Goal: Task Accomplishment & Management: Use online tool/utility

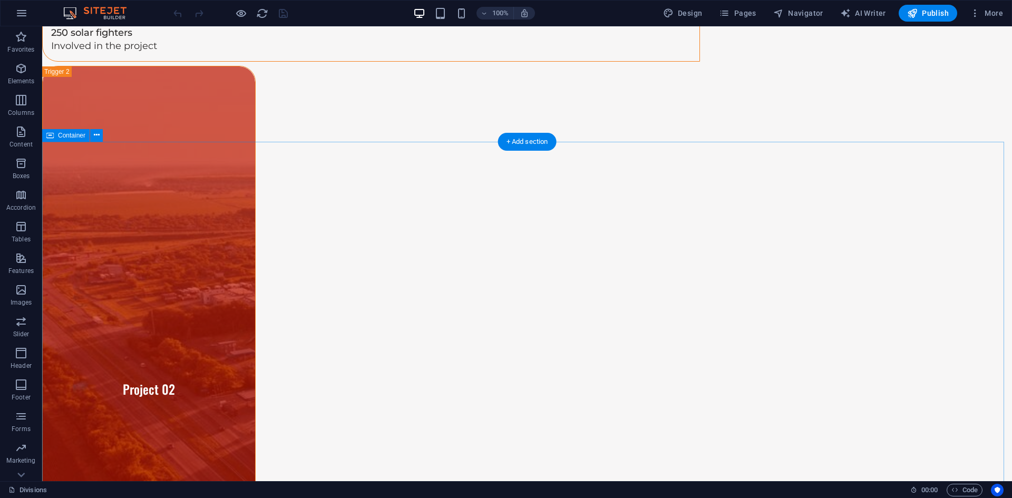
scroll to position [3321, 0]
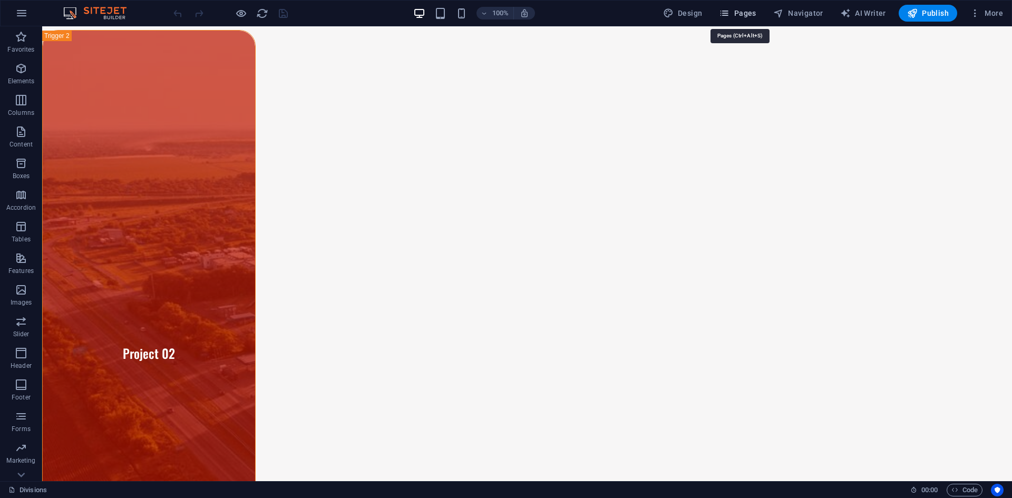
click at [733, 11] on span "Pages" at bounding box center [737, 13] width 37 height 11
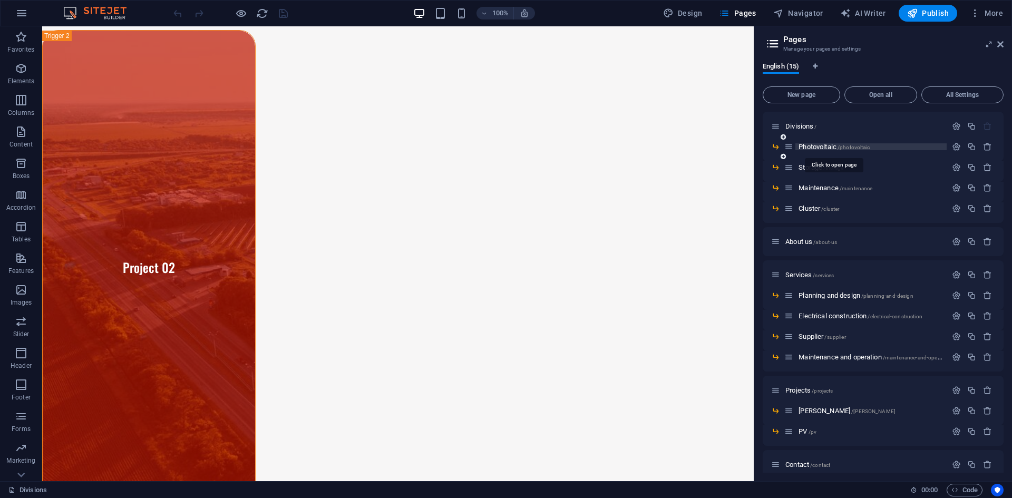
click at [812, 145] on span "Photovoltaic /photovoltaic" at bounding box center [834, 147] width 71 height 8
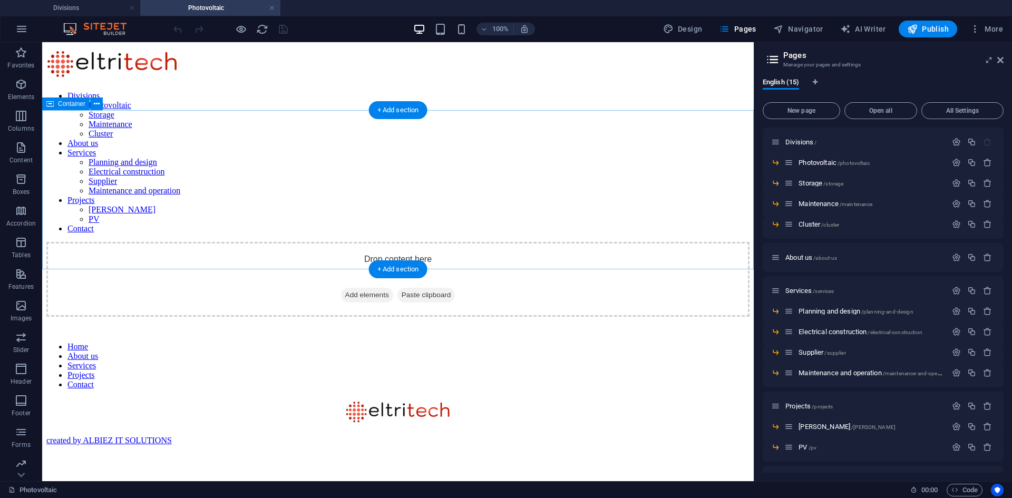
scroll to position [0, 0]
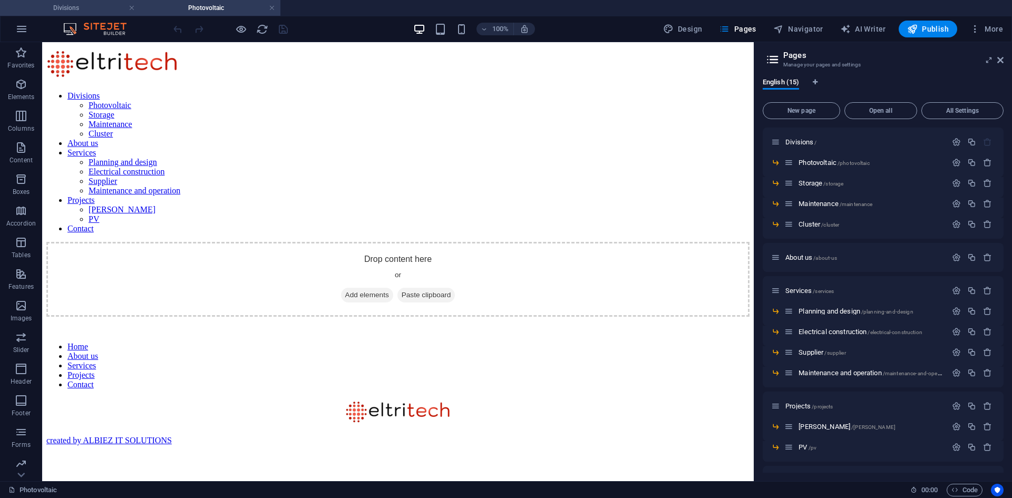
click at [77, 7] on h4 "Divisions" at bounding box center [70, 8] width 140 height 12
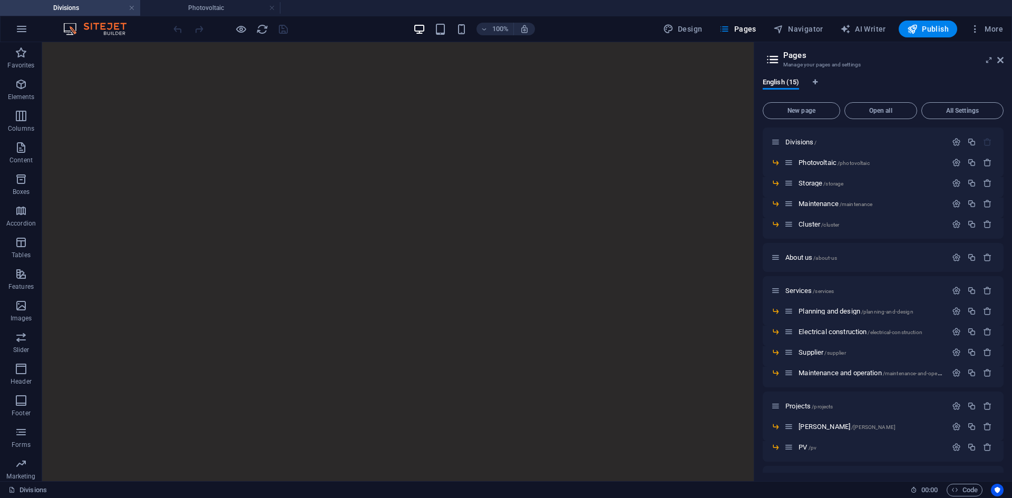
drag, startPoint x: 751, startPoint y: 257, endPoint x: 798, endPoint y: 85, distance: 178.3
click at [94, 47] on span "Menu Bar" at bounding box center [89, 48] width 27 height 6
click at [113, 50] on icon at bounding box center [115, 48] width 6 height 11
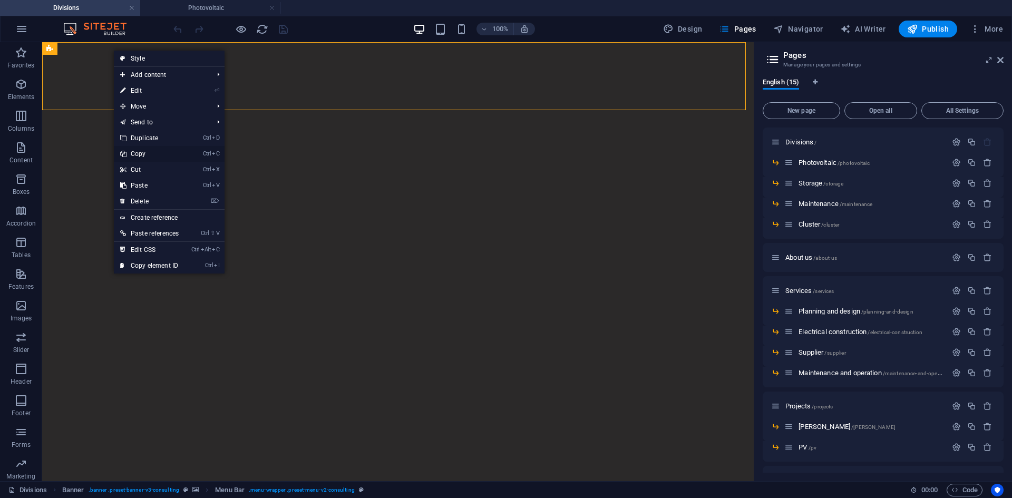
click at [153, 150] on link "Ctrl C Copy" at bounding box center [149, 154] width 71 height 16
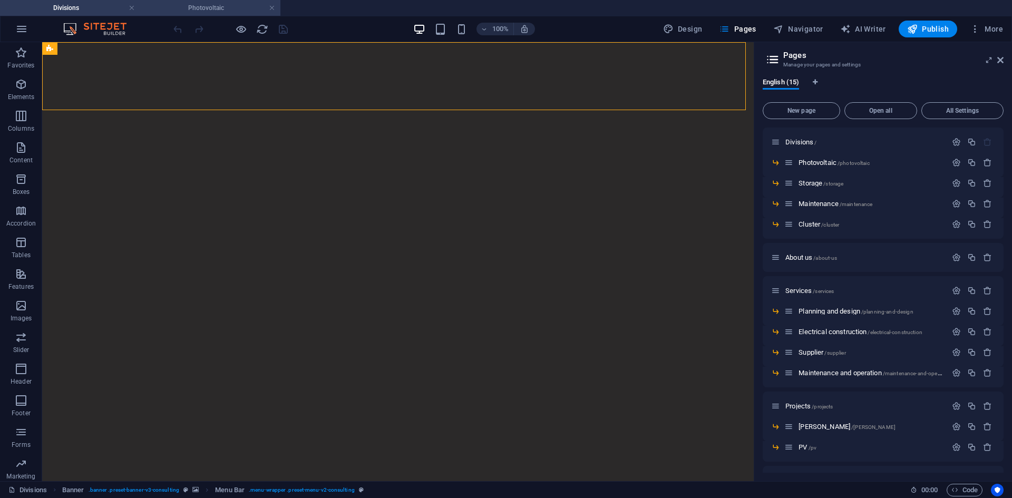
click at [221, 4] on h4 "Photovoltaic" at bounding box center [210, 8] width 140 height 12
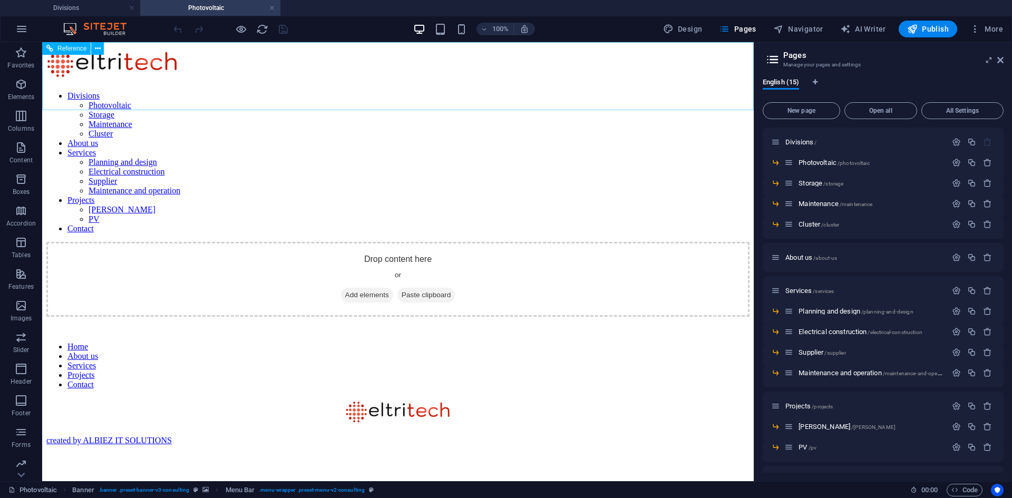
click at [72, 48] on span "Reference" at bounding box center [71, 48] width 29 height 6
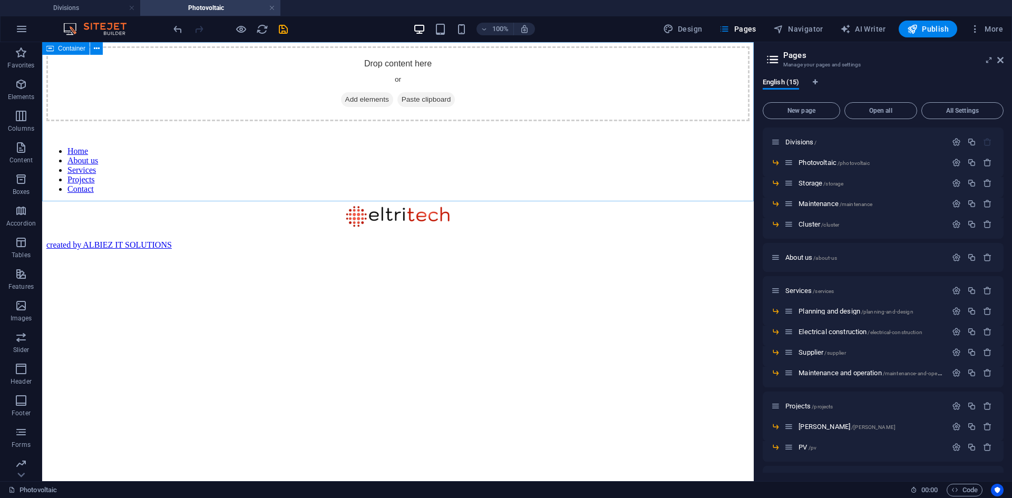
click at [75, 46] on span "Container" at bounding box center [71, 48] width 27 height 6
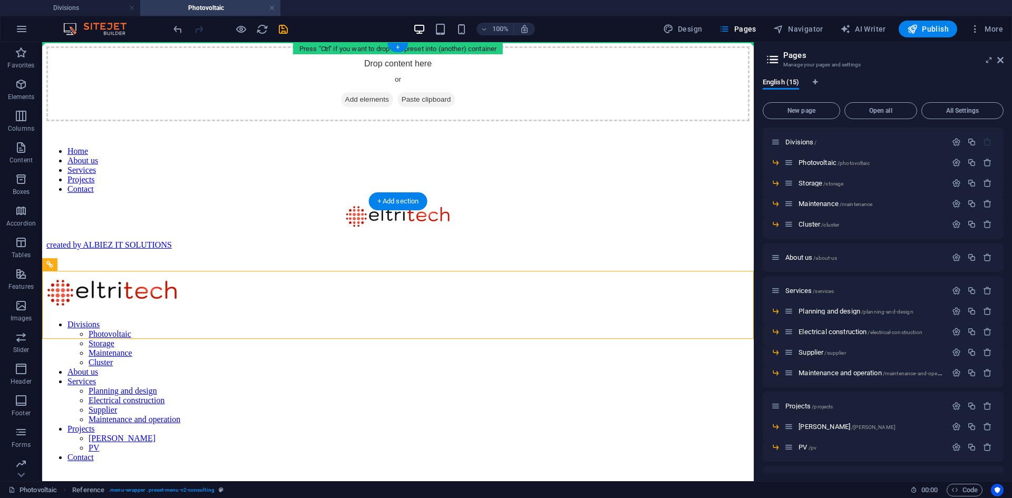
drag, startPoint x: 114, startPoint y: 306, endPoint x: 72, endPoint y: 57, distance: 252.3
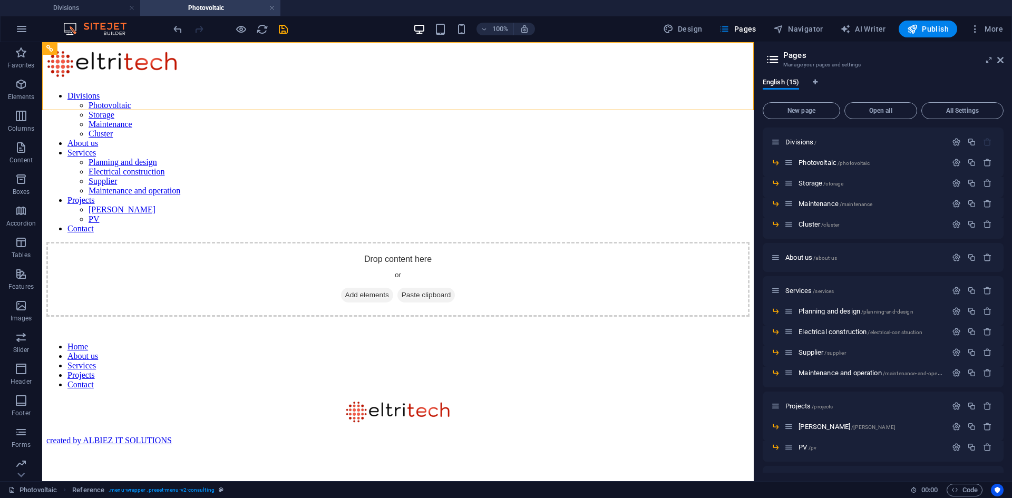
click at [264, 402] on html "Divisions Photovoltaic Storage Maintenance Cluster About us Services Planning a…" at bounding box center [398, 258] width 712 height 433
click at [462, 91] on nav "Divisions Photovoltaic Storage Maintenance Cluster About us Services Planning a…" at bounding box center [397, 162] width 703 height 142
click at [86, 11] on h4 "Divisions" at bounding box center [70, 8] width 140 height 12
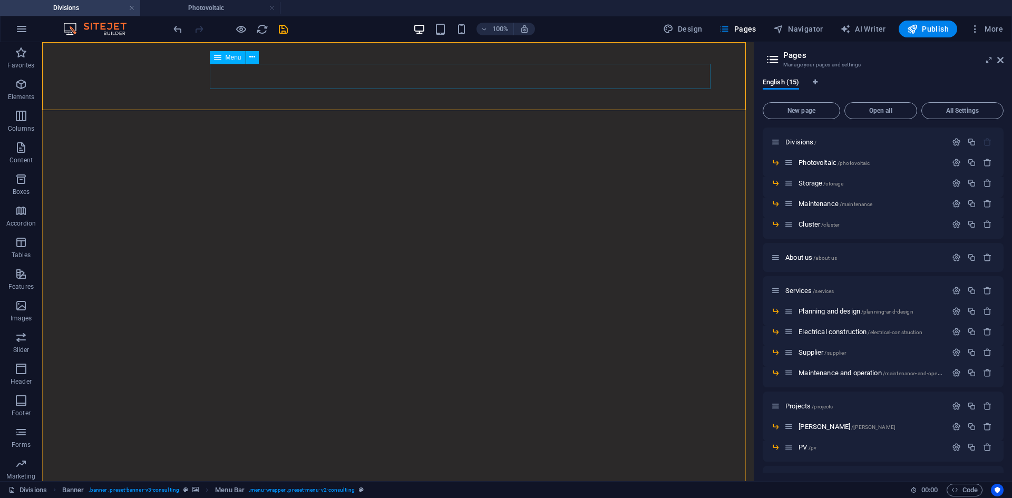
click at [230, 59] on span "Menu" at bounding box center [234, 57] width 16 height 6
click at [208, 8] on h4 "Photovoltaic" at bounding box center [210, 8] width 140 height 12
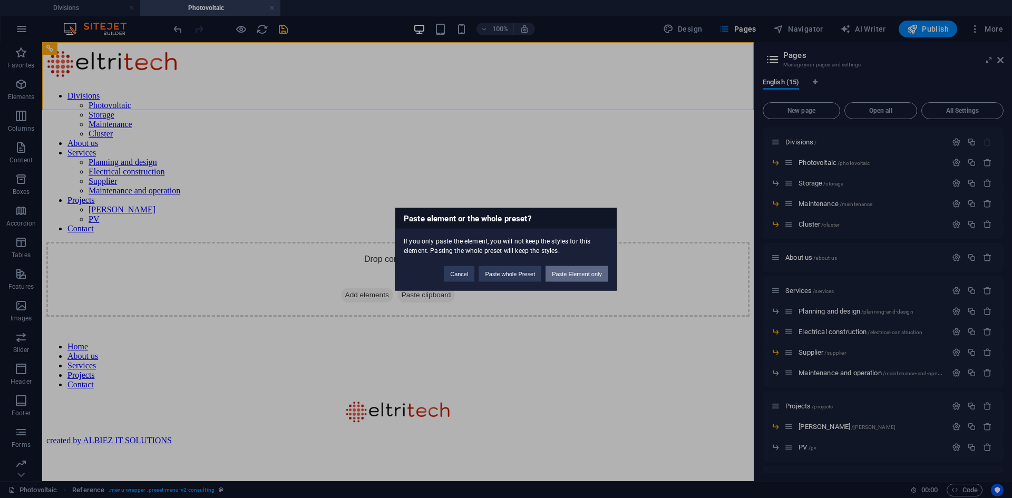
click at [592, 272] on button "Paste Element only" at bounding box center [577, 274] width 63 height 16
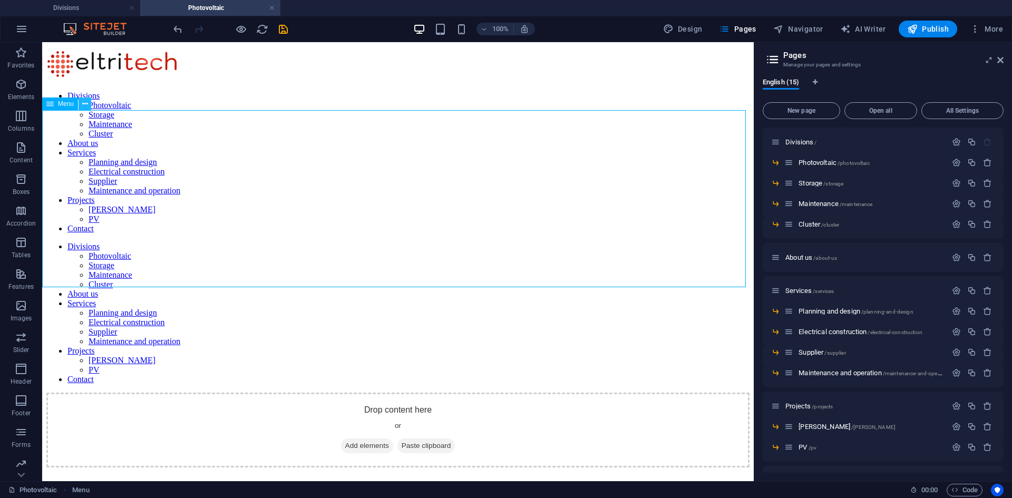
click at [85, 104] on icon at bounding box center [85, 104] width 6 height 11
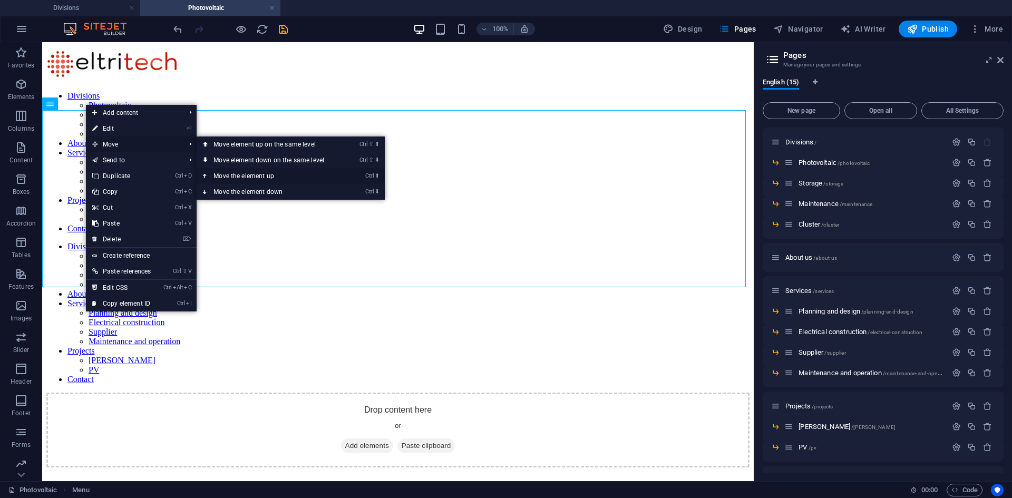
click at [241, 173] on link "Ctrl ⬆ Move the element up" at bounding box center [271, 176] width 149 height 16
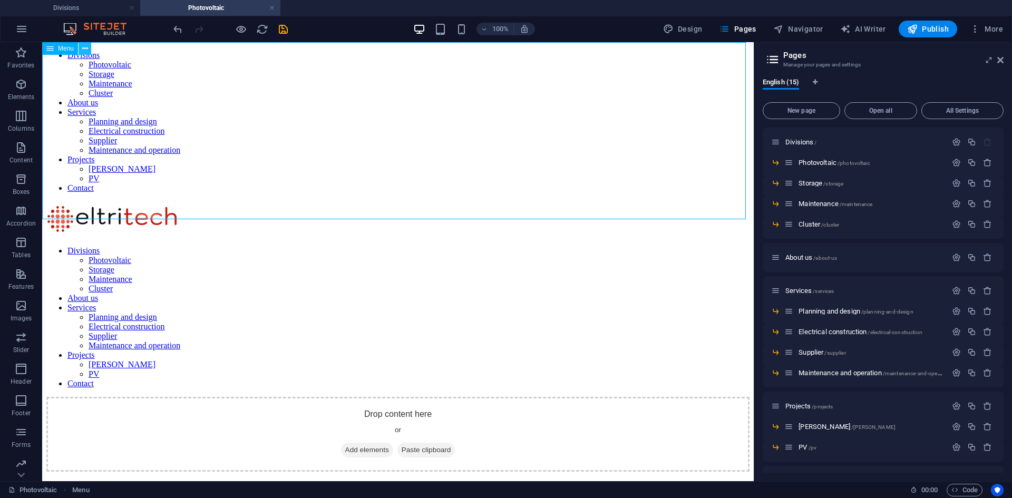
click at [87, 52] on icon at bounding box center [85, 48] width 6 height 11
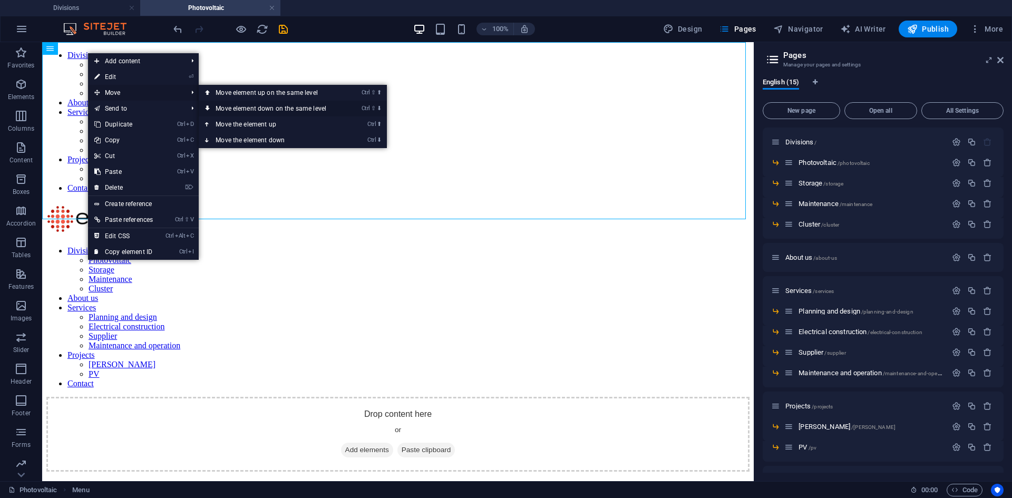
click at [259, 107] on link "Ctrl ⇧ ⬇ Move element down on the same level" at bounding box center [273, 109] width 149 height 16
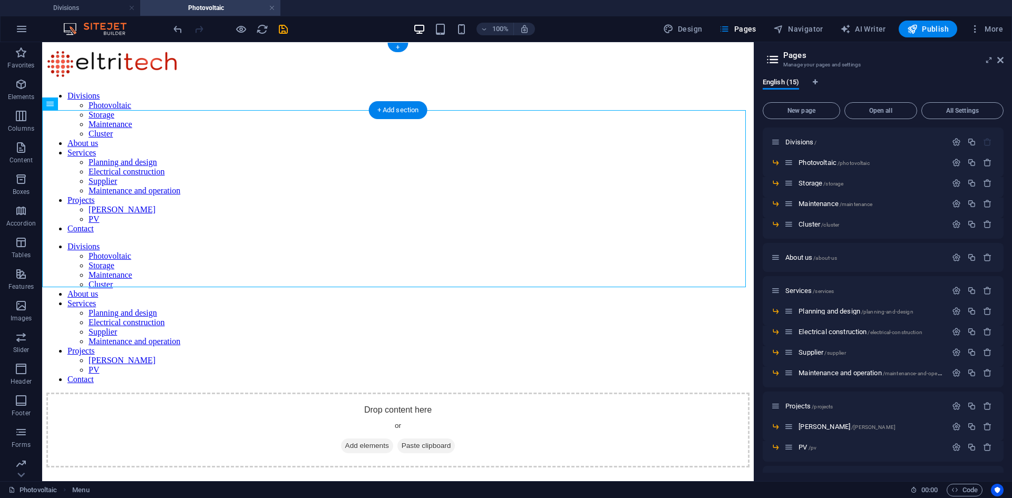
drag, startPoint x: 108, startPoint y: 149, endPoint x: 334, endPoint y: 63, distance: 242.1
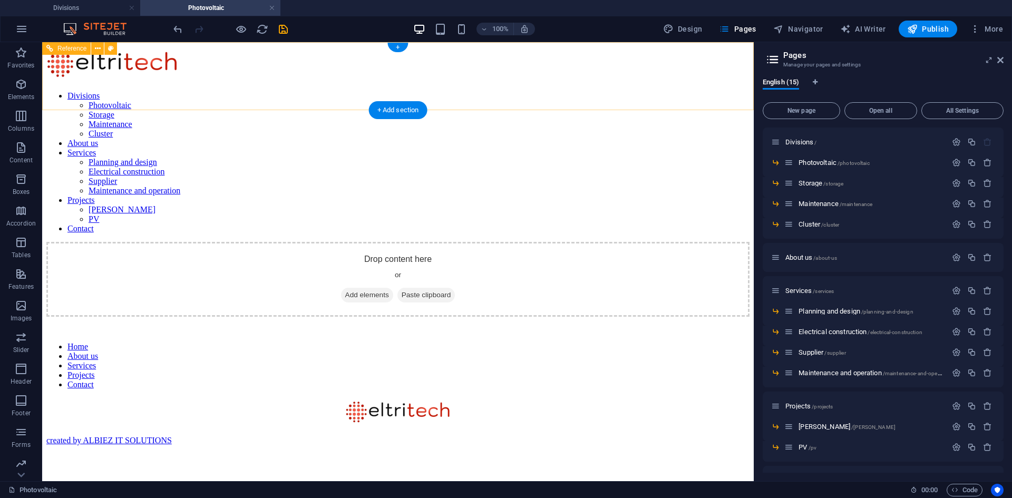
click at [416, 91] on nav "Divisions Photovoltaic Storage Maintenance Cluster About us Services Planning a…" at bounding box center [397, 162] width 703 height 142
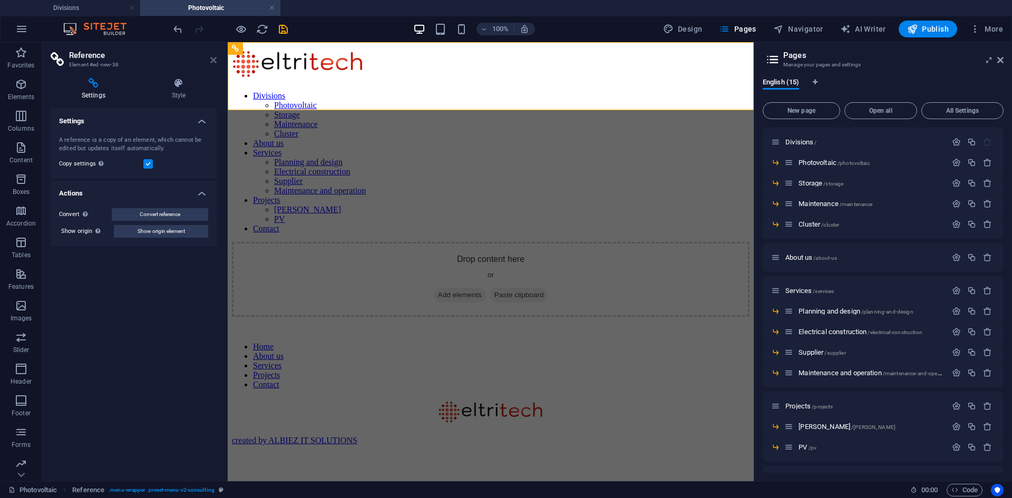
click at [214, 60] on icon at bounding box center [213, 60] width 6 height 8
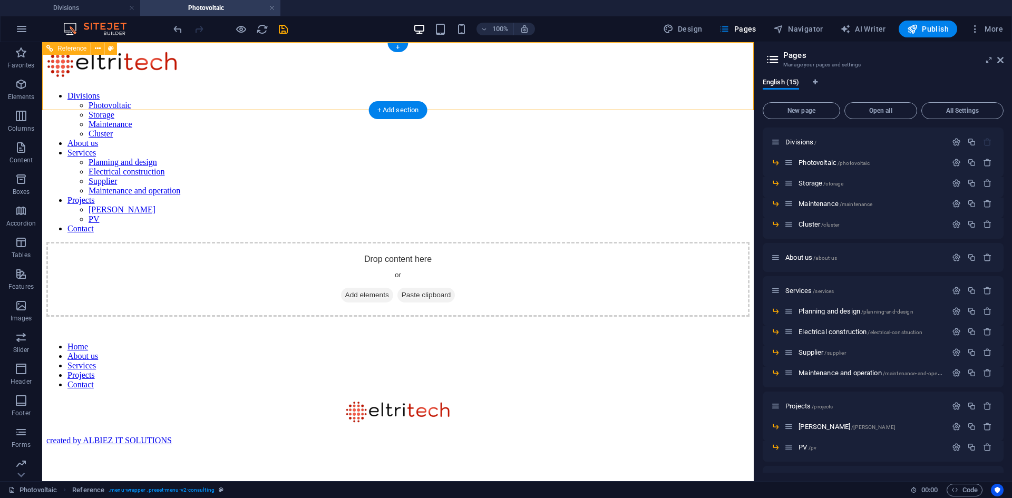
click at [364, 62] on div "Divisions Photovoltaic Storage Maintenance Cluster About us Services Planning a…" at bounding box center [397, 139] width 703 height 187
click at [72, 94] on div "Divisions Photovoltaic Storage Maintenance Cluster About us Services Planning a…" at bounding box center [397, 139] width 703 height 187
click at [453, 91] on nav "Divisions Photovoltaic Storage Maintenance Cluster About us Services Planning a…" at bounding box center [397, 162] width 703 height 142
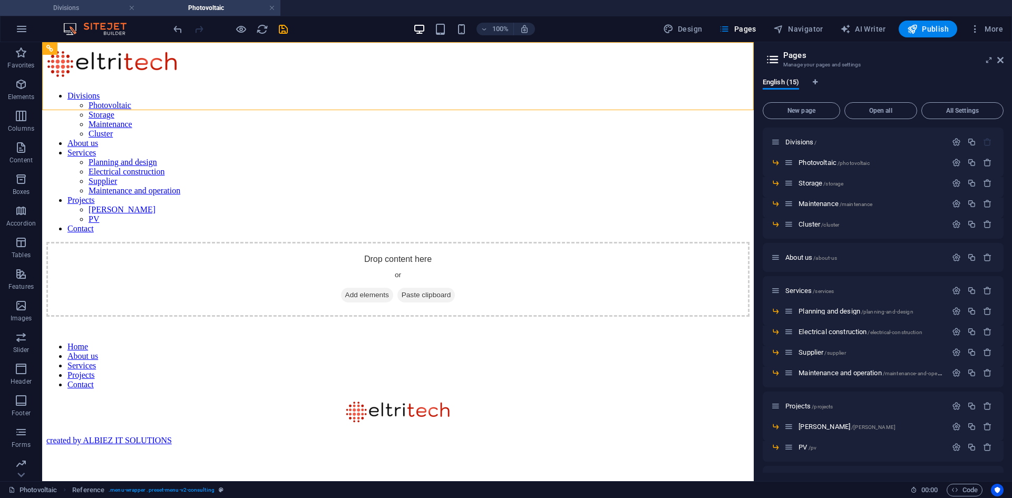
click at [80, 5] on h4 "Divisions" at bounding box center [70, 8] width 140 height 12
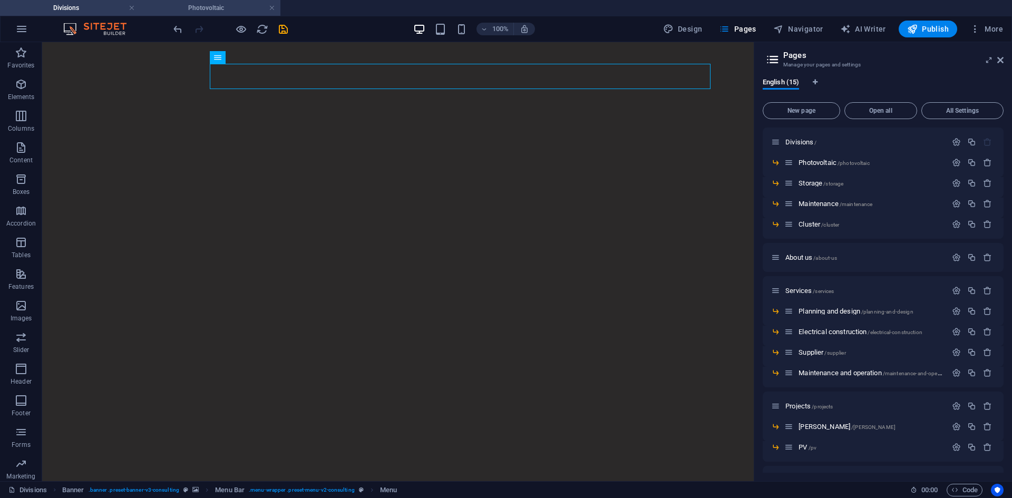
click at [186, 6] on h4 "Photovoltaic" at bounding box center [210, 8] width 140 height 12
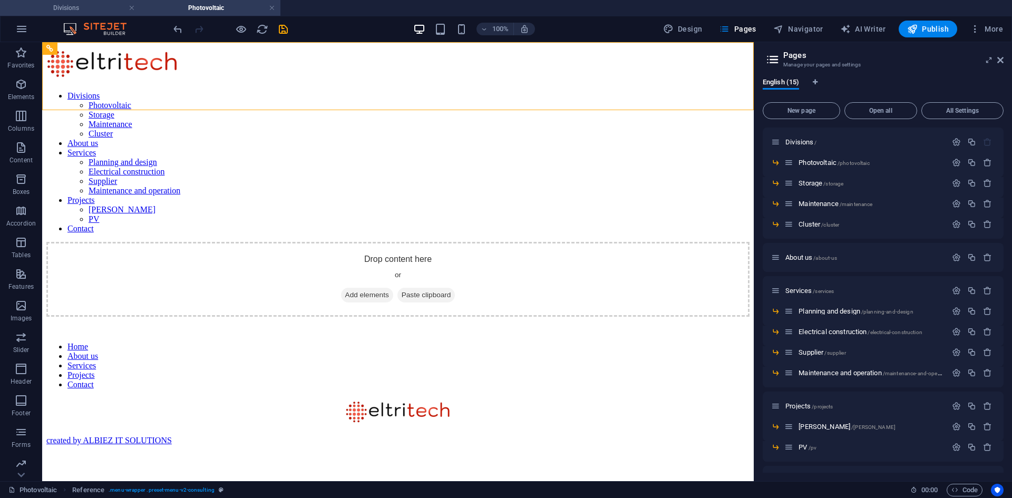
drag, startPoint x: 71, startPoint y: 9, endPoint x: 52, endPoint y: 48, distance: 43.1
click at [71, 9] on h4 "Divisions" at bounding box center [70, 8] width 140 height 12
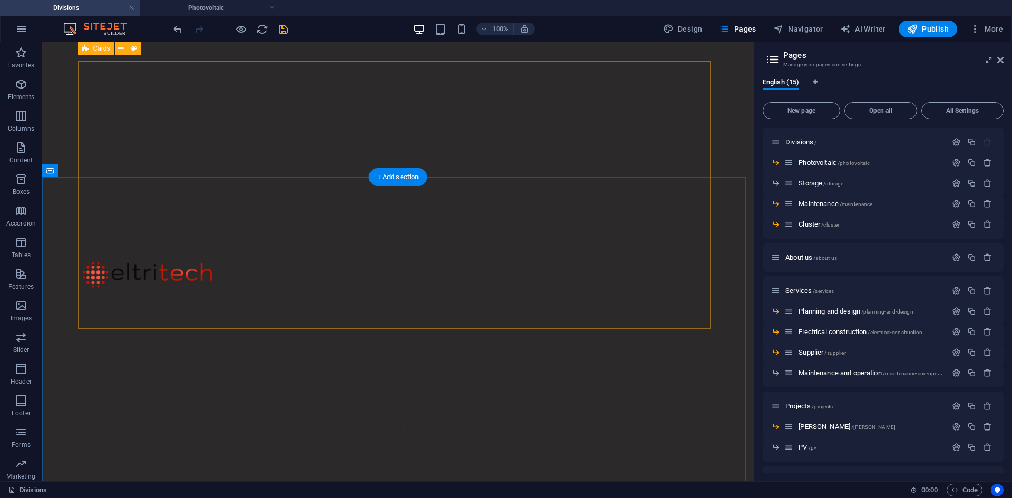
scroll to position [227, 0]
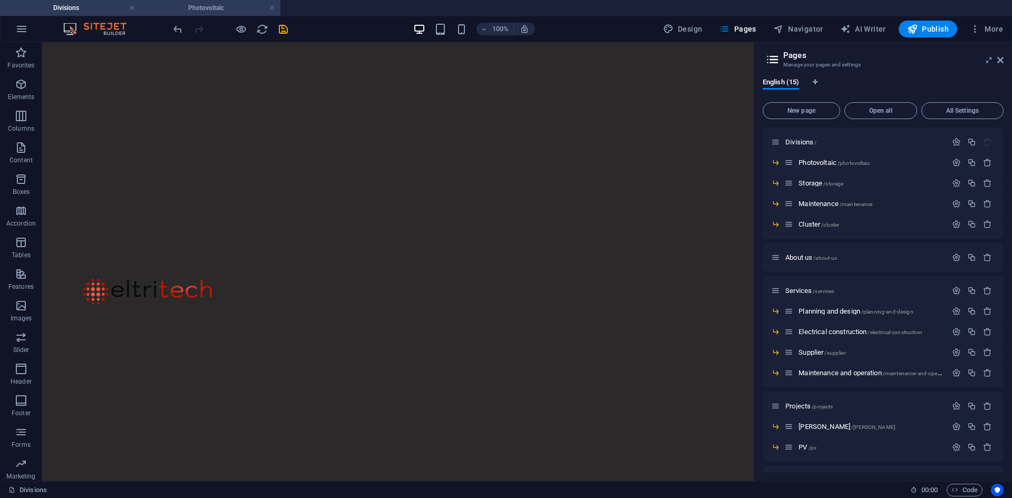
click at [187, 5] on h4 "Photovoltaic" at bounding box center [210, 8] width 140 height 12
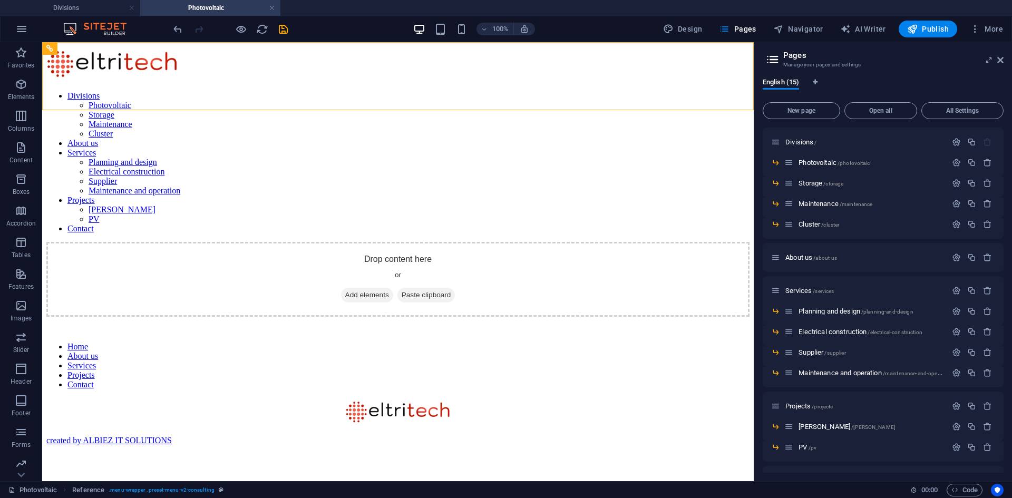
scroll to position [0, 0]
click at [98, 48] on icon at bounding box center [98, 48] width 6 height 11
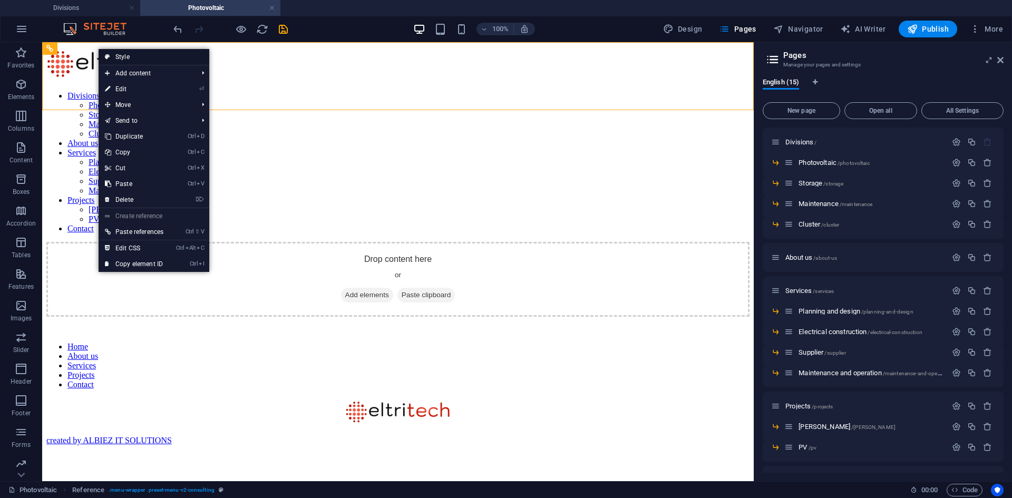
click at [109, 56] on icon at bounding box center [107, 57] width 5 height 16
select select "rem"
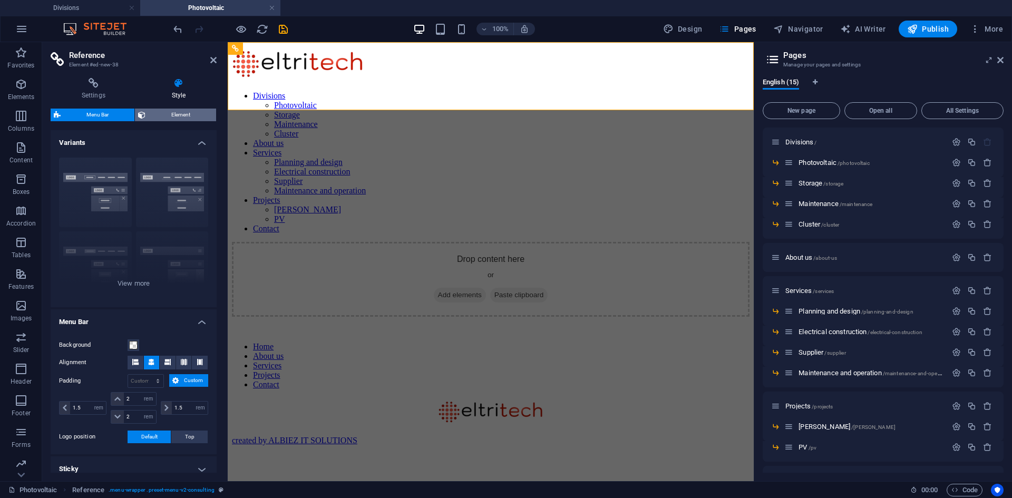
click at [166, 116] on span "Element" at bounding box center [181, 115] width 64 height 13
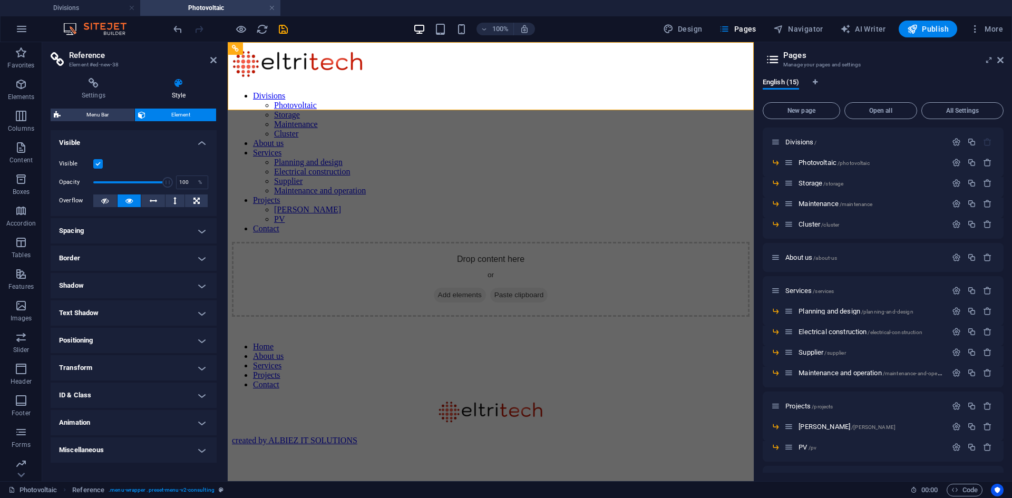
click at [181, 85] on icon at bounding box center [179, 83] width 76 height 11
click at [98, 87] on icon at bounding box center [94, 83] width 86 height 11
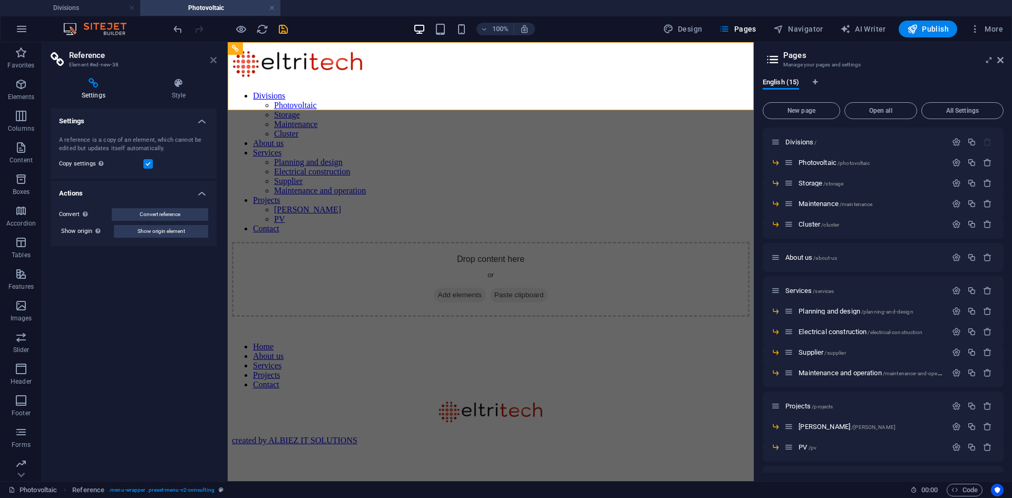
click at [214, 60] on icon at bounding box center [213, 60] width 6 height 8
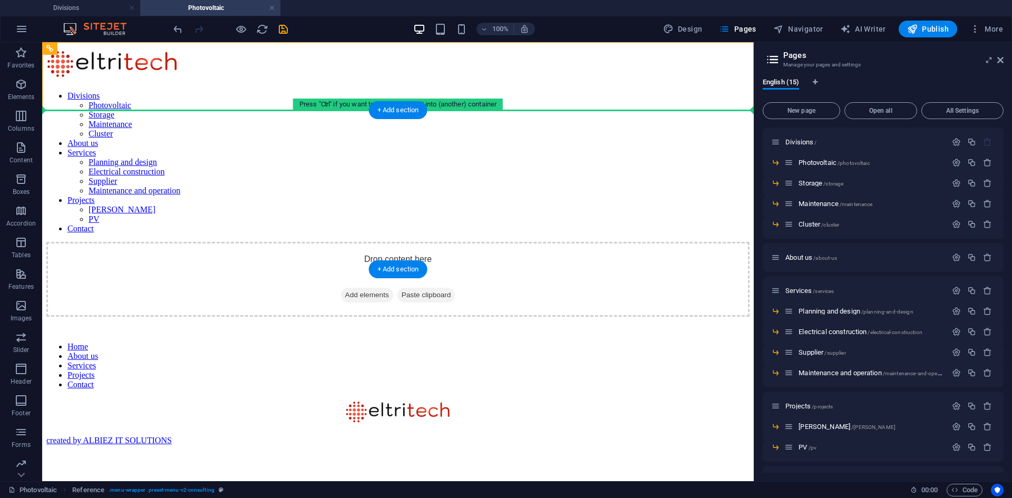
drag, startPoint x: 110, startPoint y: 92, endPoint x: 71, endPoint y: 135, distance: 58.3
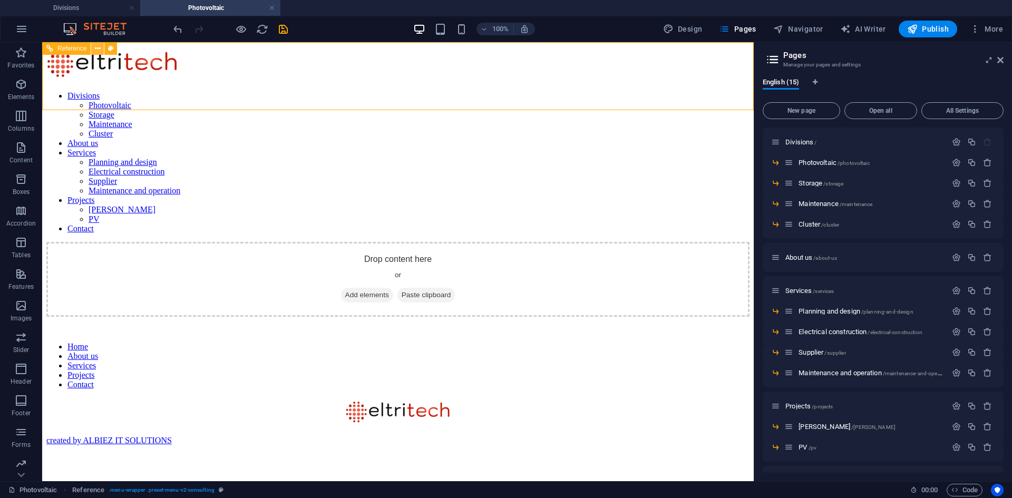
click at [99, 48] on icon at bounding box center [98, 48] width 6 height 11
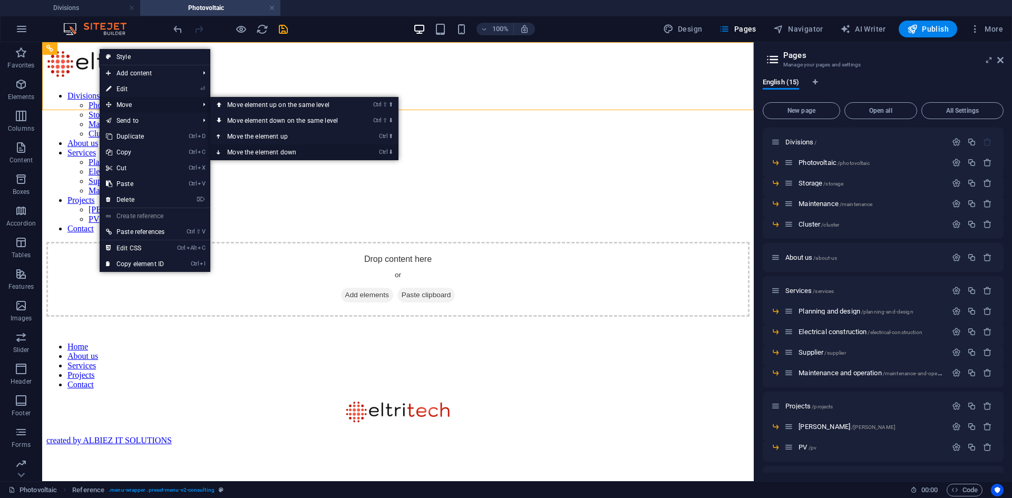
click at [273, 149] on link "Ctrl ⬇ Move the element down" at bounding box center [284, 152] width 149 height 16
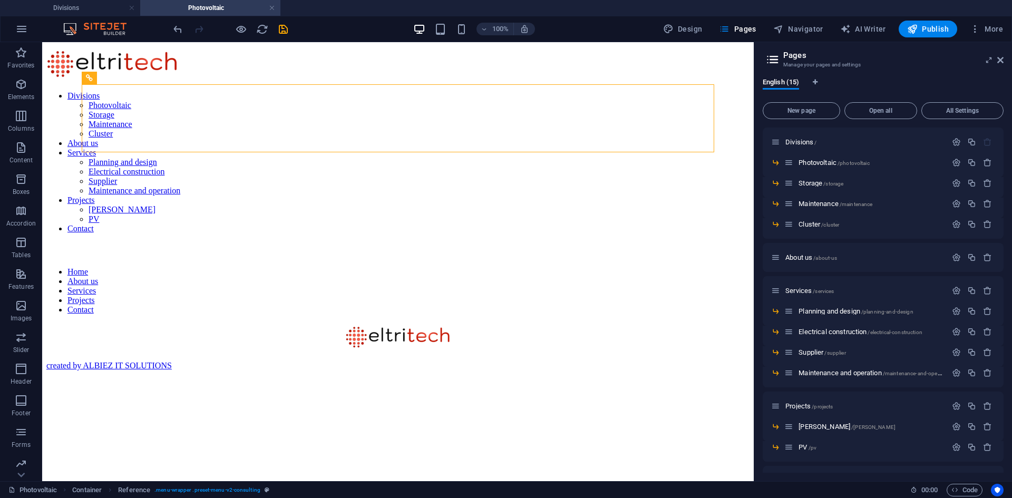
click at [60, 42] on header "100% Design Pages Navigator AI Writer Publish More" at bounding box center [506, 29] width 1012 height 26
click at [64, 57] on div "Divisions Photovoltaic Storage Maintenance Cluster About us Services Planning a…" at bounding box center [397, 139] width 703 height 187
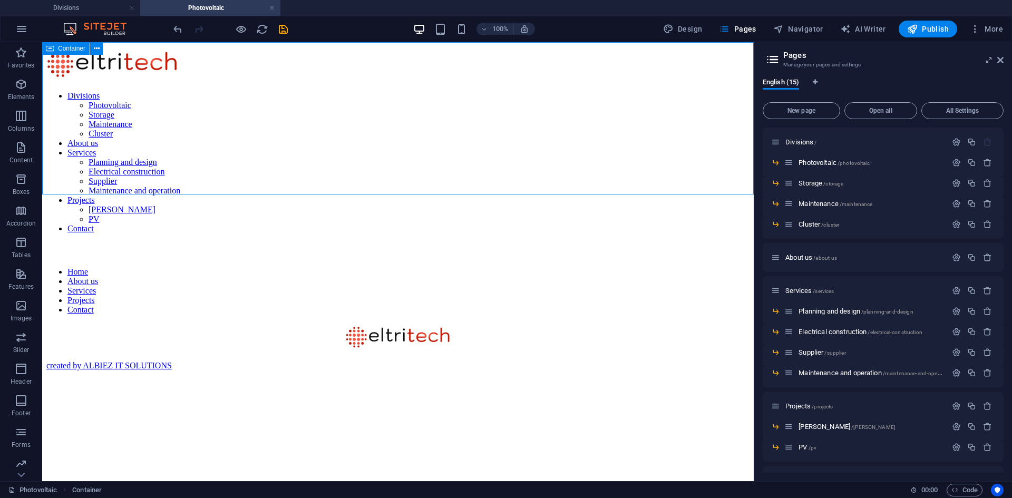
click at [64, 52] on span "Container" at bounding box center [71, 48] width 27 height 6
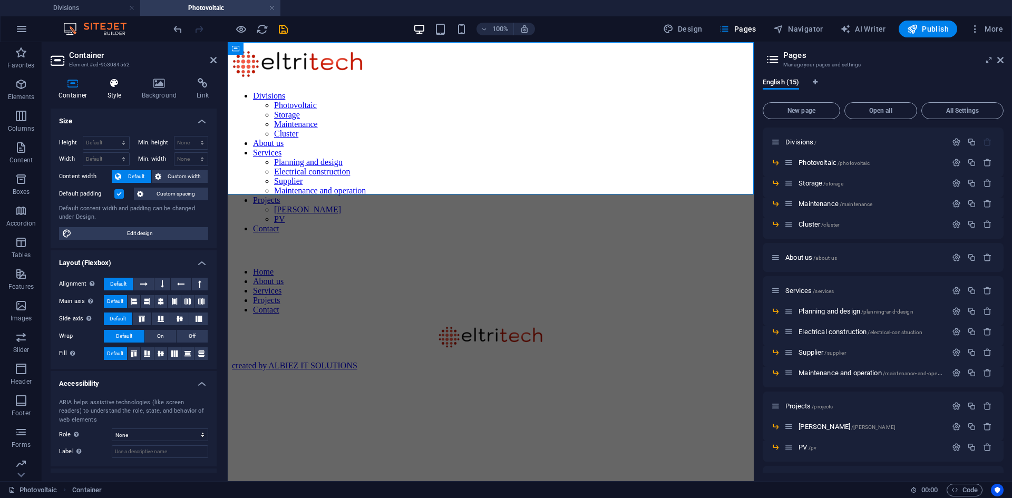
click at [111, 90] on h4 "Style" at bounding box center [117, 89] width 34 height 22
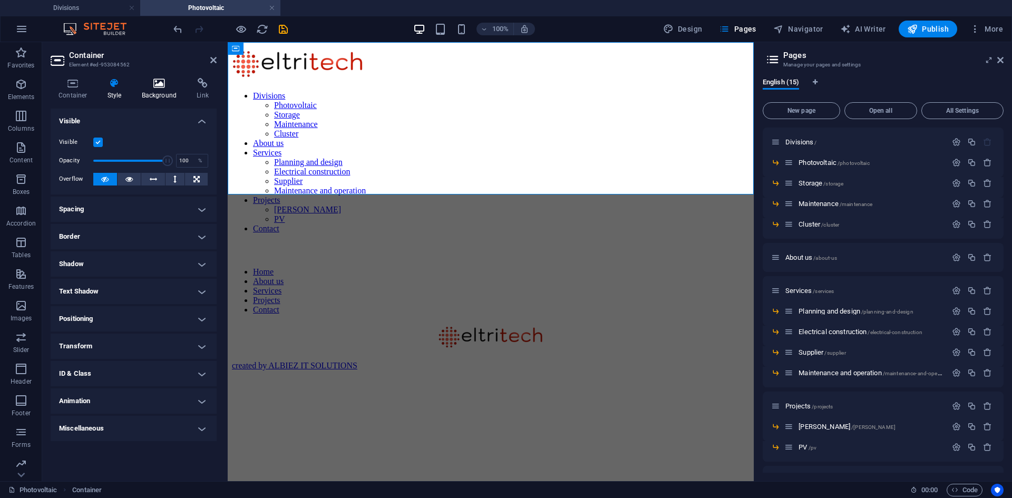
click at [156, 85] on icon at bounding box center [159, 83] width 51 height 11
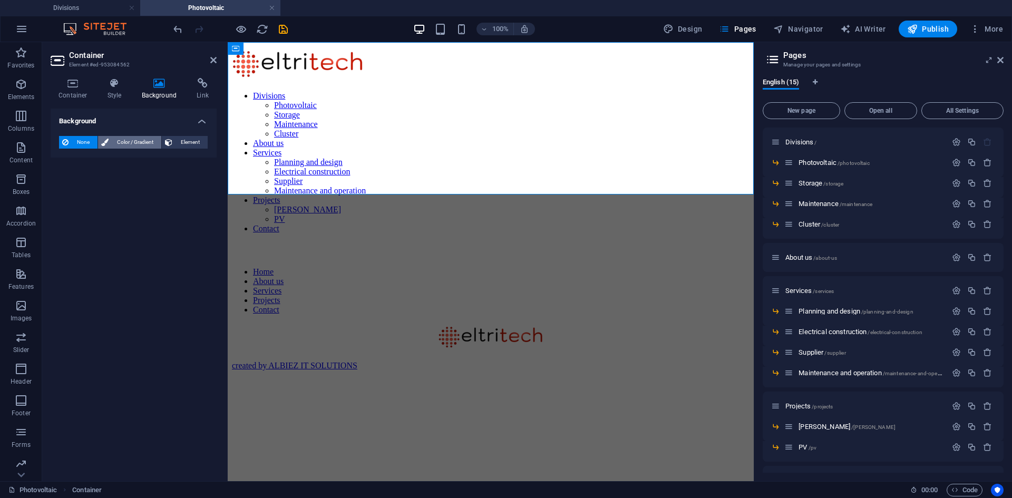
click at [132, 147] on span "Color / Gradient" at bounding box center [135, 142] width 46 height 13
click at [285, 27] on icon "save" at bounding box center [283, 29] width 12 height 12
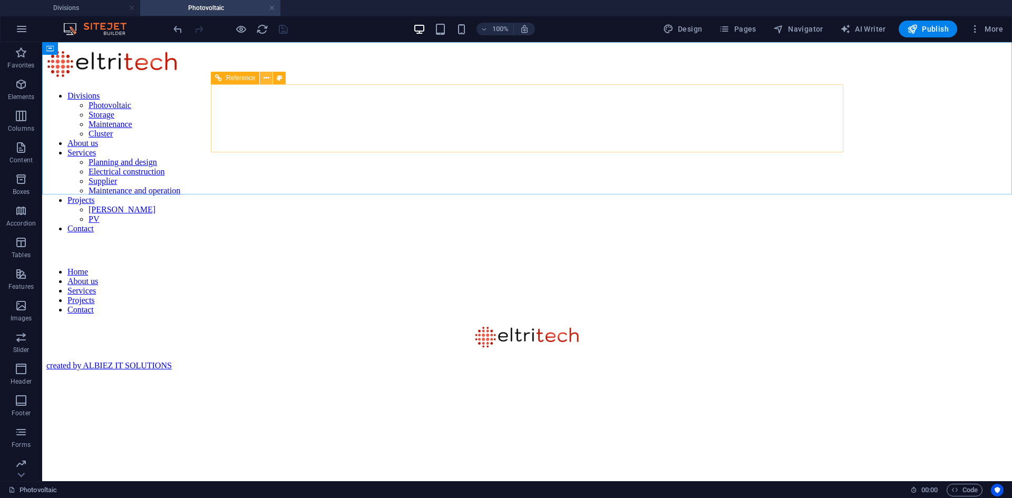
click at [264, 79] on icon at bounding box center [267, 78] width 6 height 11
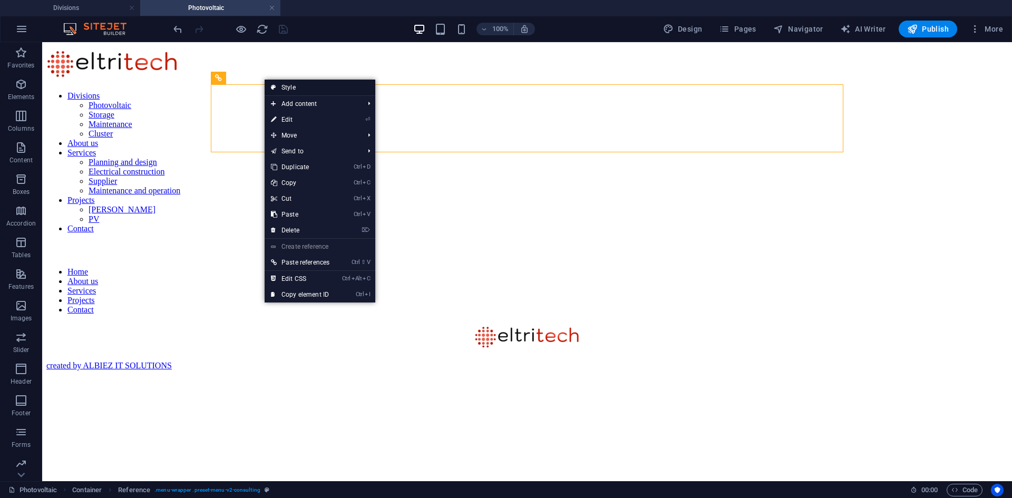
click at [293, 86] on link "Style" at bounding box center [320, 88] width 111 height 16
select select "rem"
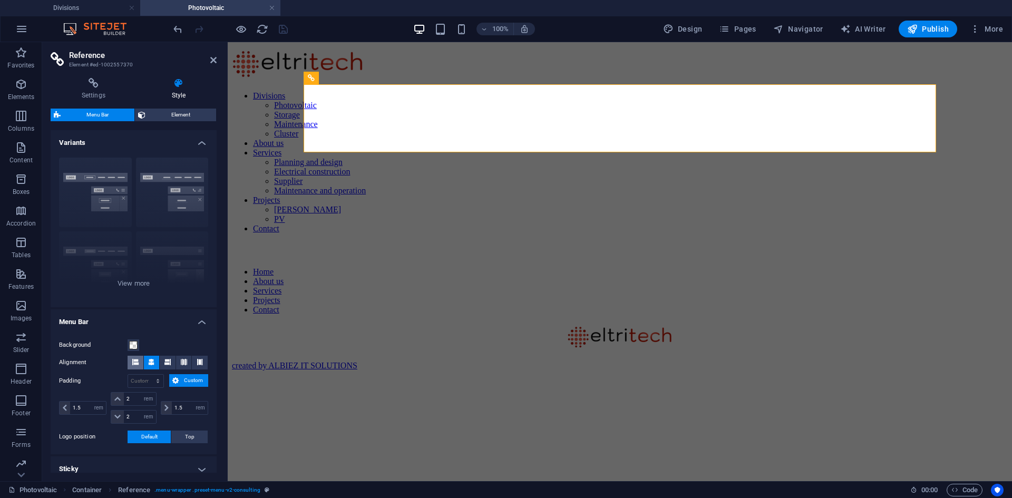
click at [139, 358] on button at bounding box center [136, 363] width 16 height 14
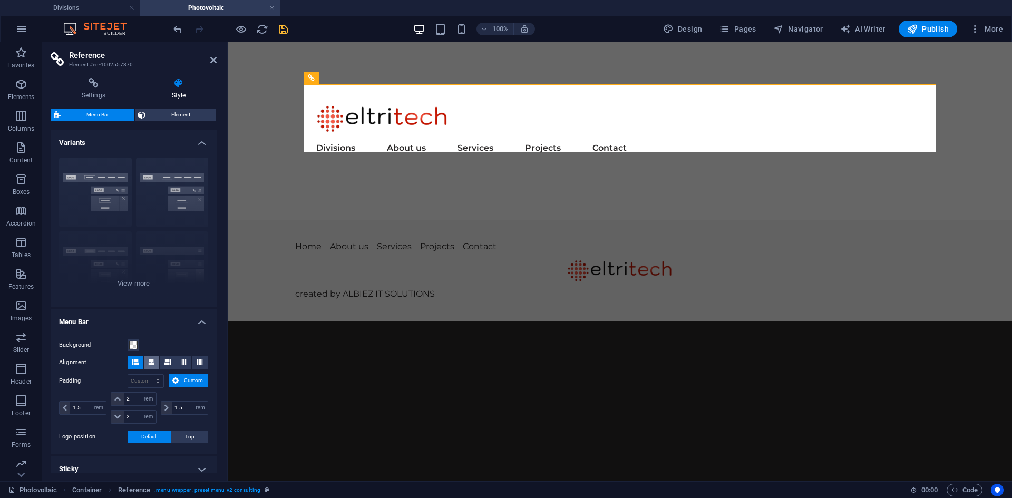
click at [150, 361] on icon at bounding box center [151, 362] width 6 height 6
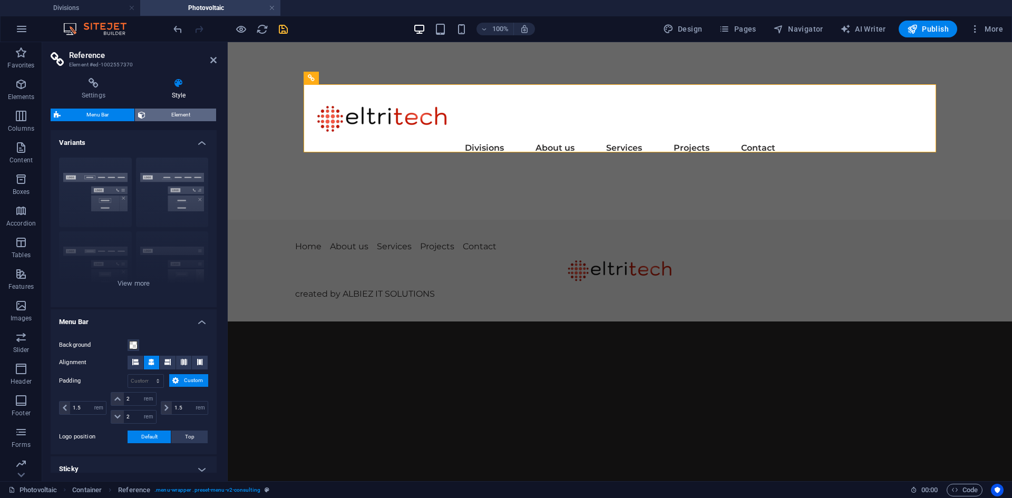
click at [176, 113] on span "Element" at bounding box center [181, 115] width 64 height 13
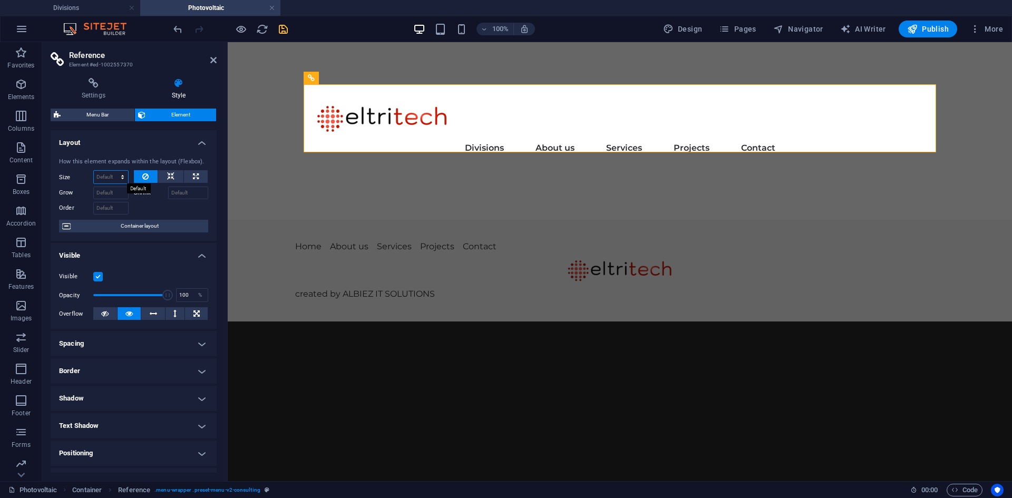
click at [121, 177] on select "Default auto px % 1/1 1/2 1/3 1/4 1/5 1/6 1/7 1/8 1/9 1/10" at bounding box center [111, 177] width 34 height 13
click at [94, 171] on select "Default auto px % 1/1 1/2 1/3 1/4 1/5 1/6 1/7 1/8 1/9 1/10" at bounding box center [111, 177] width 34 height 13
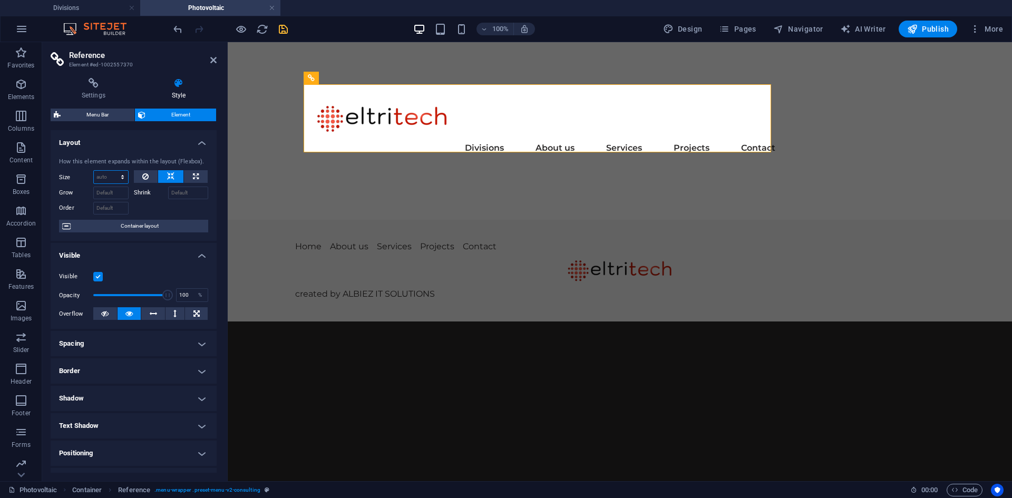
click at [120, 177] on select "Default auto px % 1/1 1/2 1/3 1/4 1/5 1/6 1/7 1/8 1/9 1/10" at bounding box center [111, 177] width 34 height 13
select select "%"
click at [112, 171] on select "Default auto px % 1/1 1/2 1/3 1/4 1/5 1/6 1/7 1/8 1/9 1/10" at bounding box center [111, 177] width 34 height 13
type input "100"
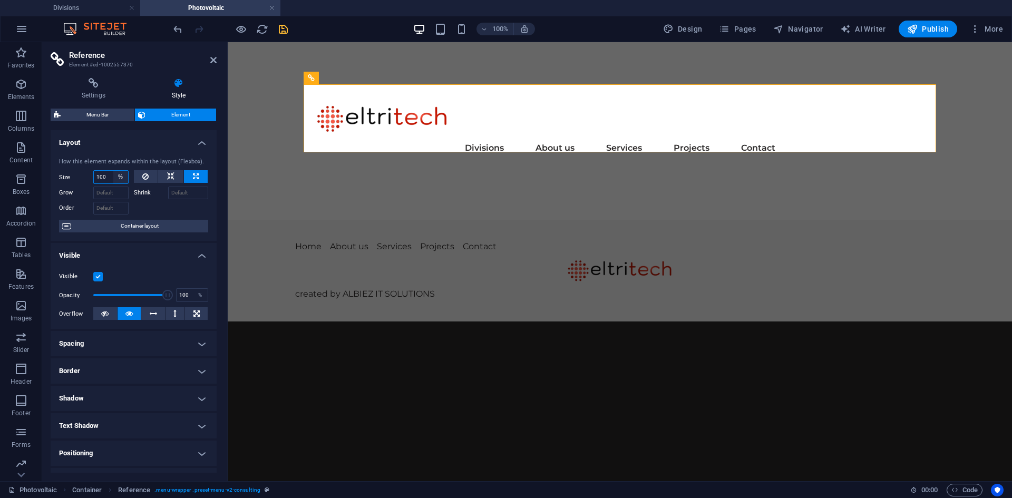
click at [119, 176] on select "Default auto px % 1/1 1/2 1/3 1/4 1/5 1/6 1/7 1/8 1/9 1/10" at bounding box center [120, 177] width 15 height 13
select select "i6c6snufdms"
click at [113, 171] on select "Default auto px % 1/1 1/2 1/3 1/4 1/5 1/6 1/7 1/8 1/9 1/10" at bounding box center [120, 177] width 15 height 13
select select "DISABLED_OPTION_VALUE"
click at [211, 59] on icon at bounding box center [213, 60] width 6 height 8
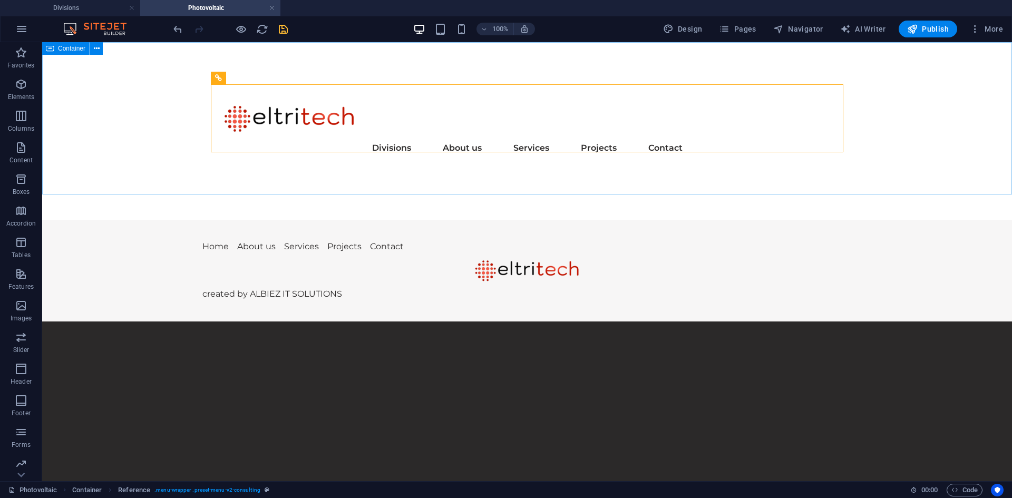
click at [62, 47] on span "Container" at bounding box center [71, 48] width 27 height 6
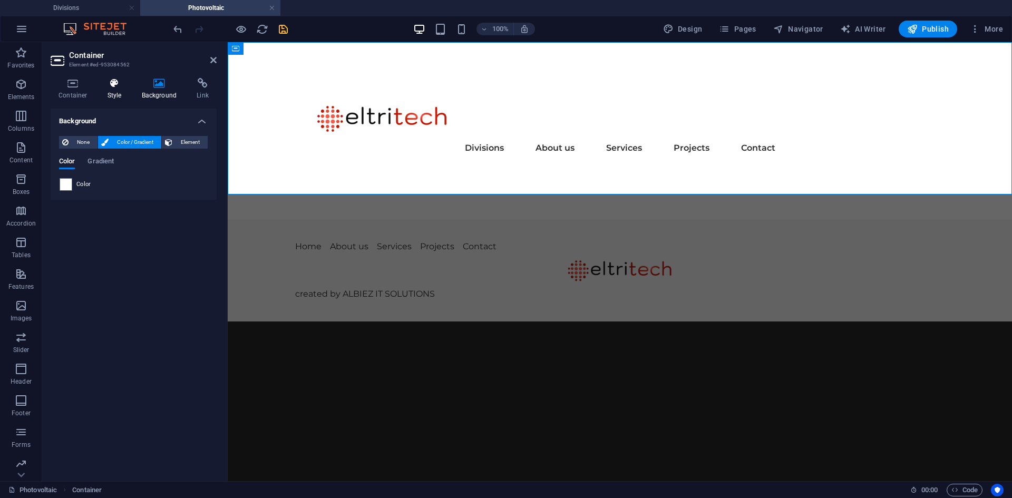
click at [113, 81] on icon at bounding box center [115, 83] width 30 height 11
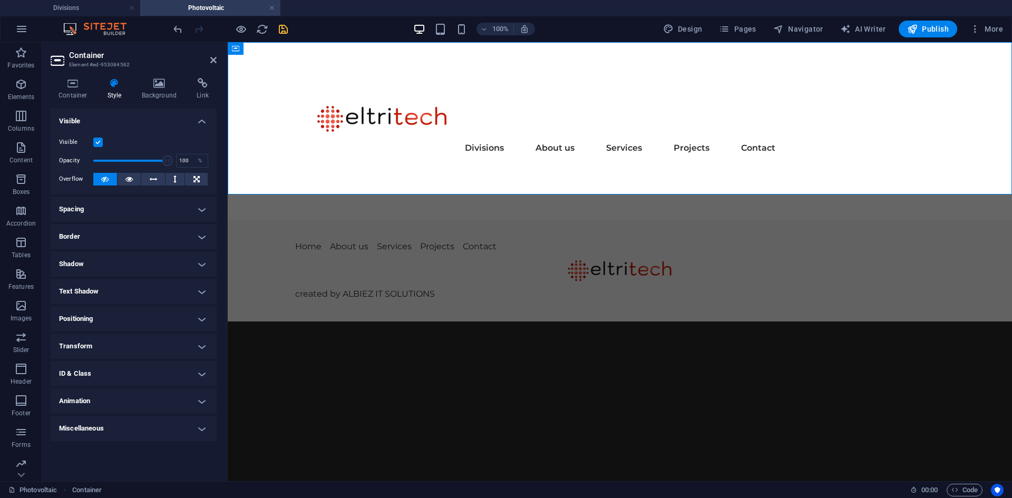
click at [110, 214] on h4 "Spacing" at bounding box center [134, 209] width 166 height 25
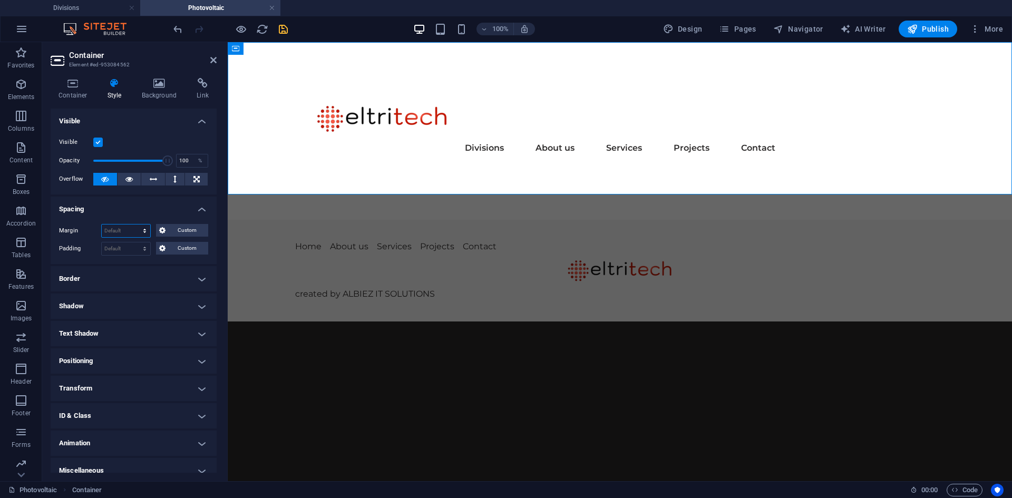
click at [114, 229] on select "Default auto px % rem vw vh Custom" at bounding box center [126, 231] width 48 height 13
select select "px"
click at [134, 225] on select "Default auto px % rem vw vh Custom" at bounding box center [126, 231] width 48 height 13
type input "0"
click at [127, 203] on h4 "Spacing" at bounding box center [134, 206] width 166 height 19
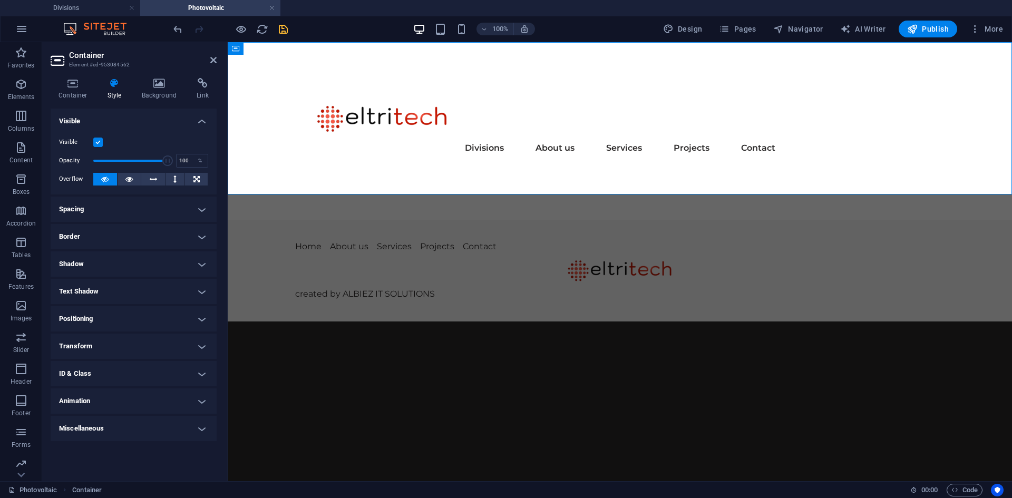
click at [120, 205] on h4 "Spacing" at bounding box center [134, 209] width 166 height 25
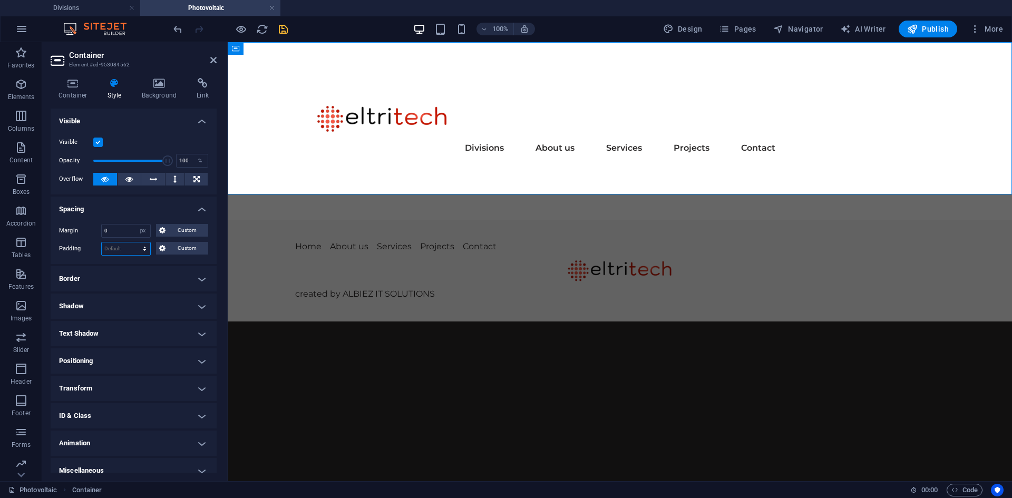
click at [118, 247] on select "Default px rem % vh vw Custom" at bounding box center [126, 248] width 48 height 13
select select "px"
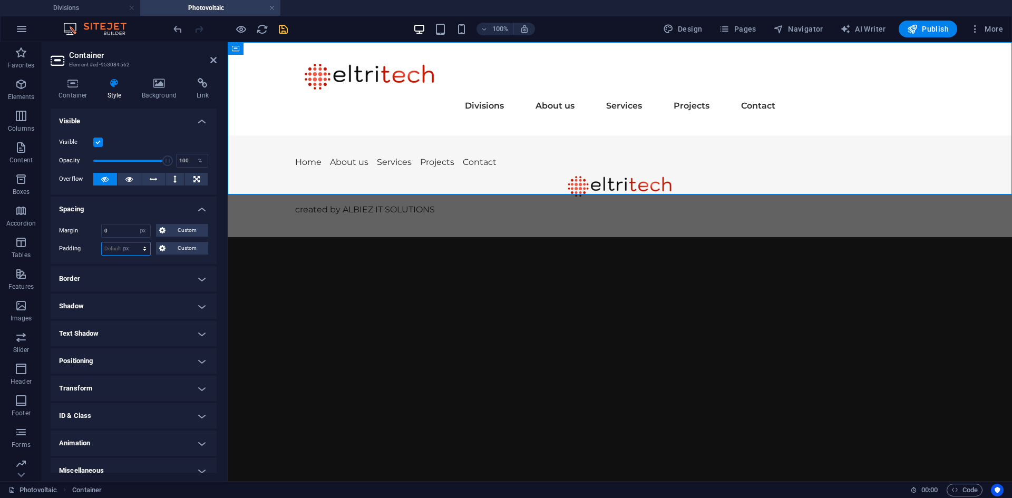
click at [134, 242] on select "Default px rem % vh vw Custom" at bounding box center [126, 248] width 48 height 13
type input "0"
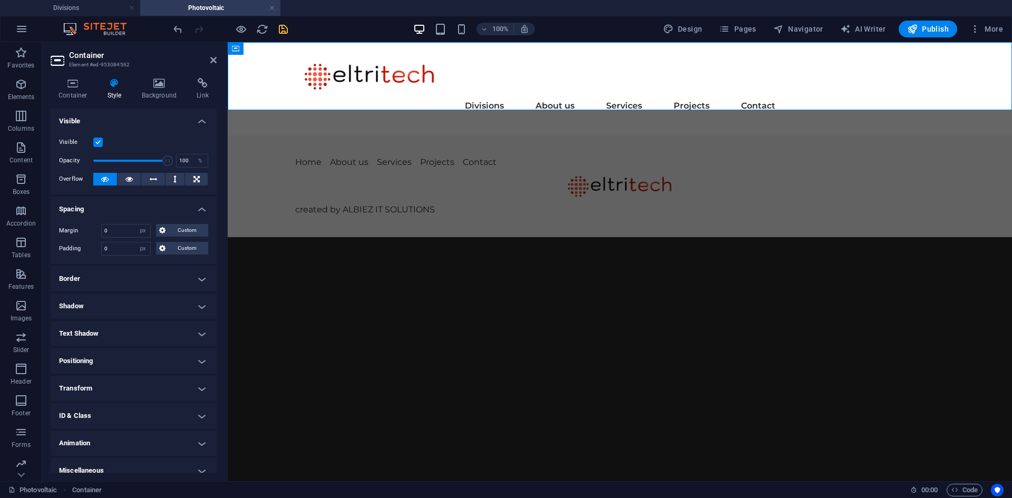
click at [120, 209] on h4 "Spacing" at bounding box center [134, 206] width 166 height 19
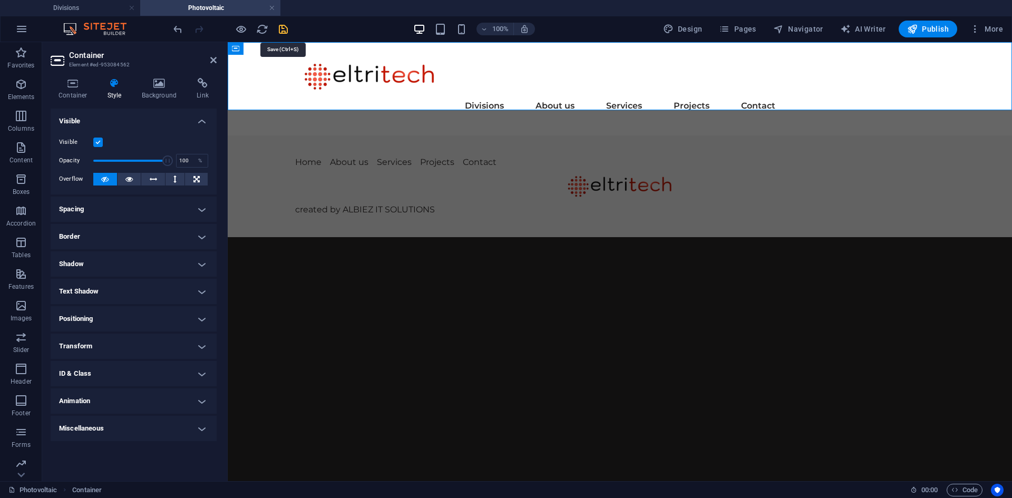
click at [285, 27] on icon "save" at bounding box center [283, 29] width 12 height 12
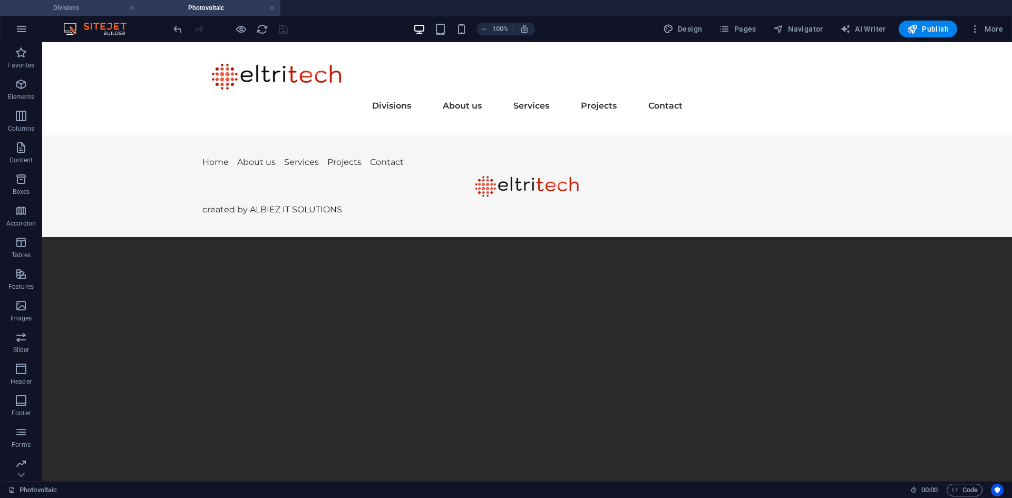
click at [63, 4] on h4 "Divisions" at bounding box center [70, 8] width 140 height 12
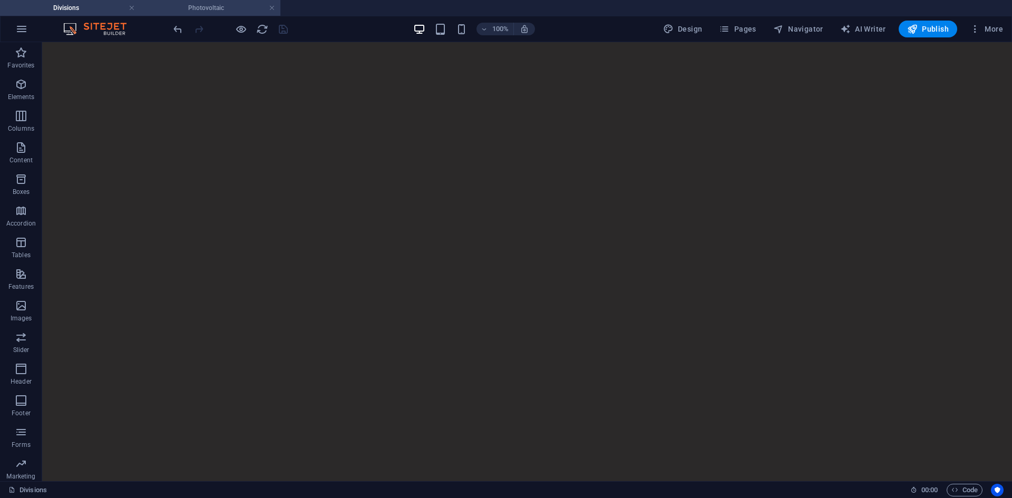
click at [183, 8] on h4 "Photovoltaic" at bounding box center [210, 8] width 140 height 12
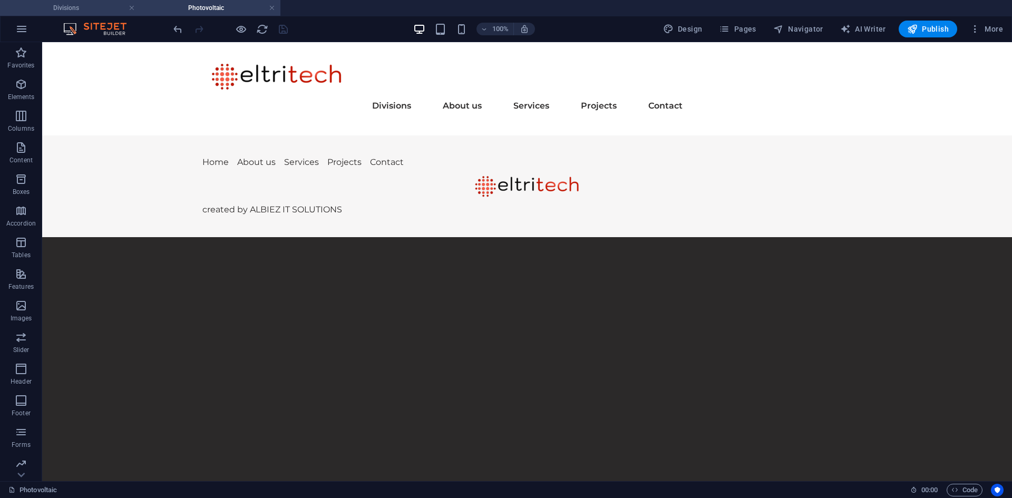
click at [98, 7] on h4 "Divisions" at bounding box center [70, 8] width 140 height 12
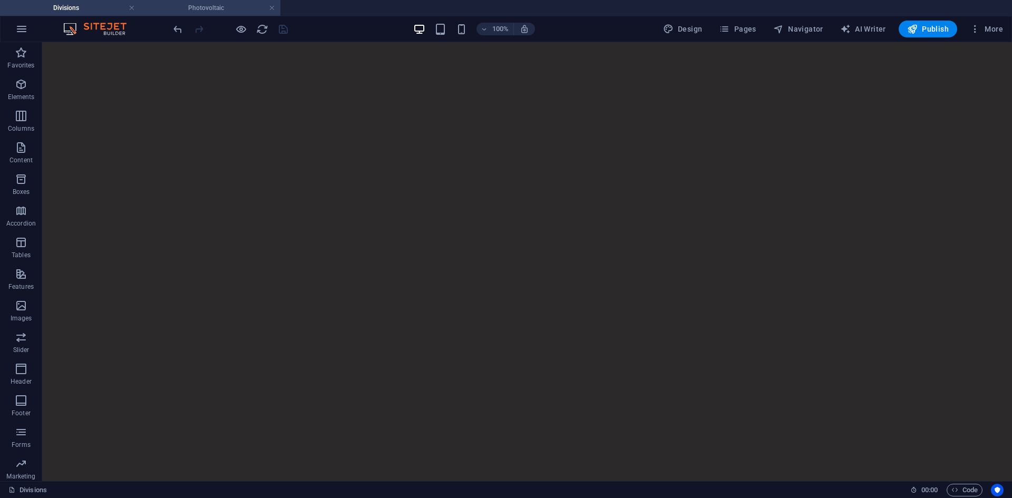
click at [203, 4] on h4 "Photovoltaic" at bounding box center [210, 8] width 140 height 12
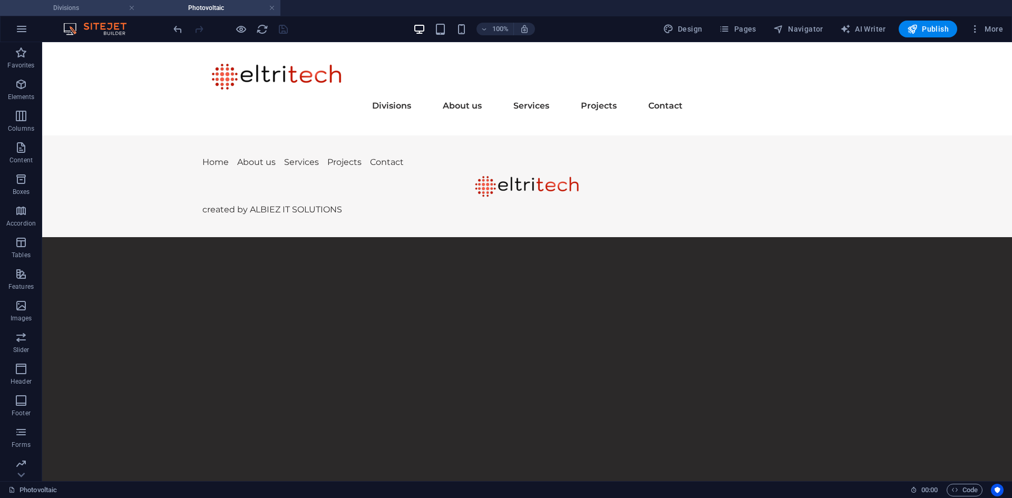
click at [66, 8] on h4 "Divisions" at bounding box center [70, 8] width 140 height 12
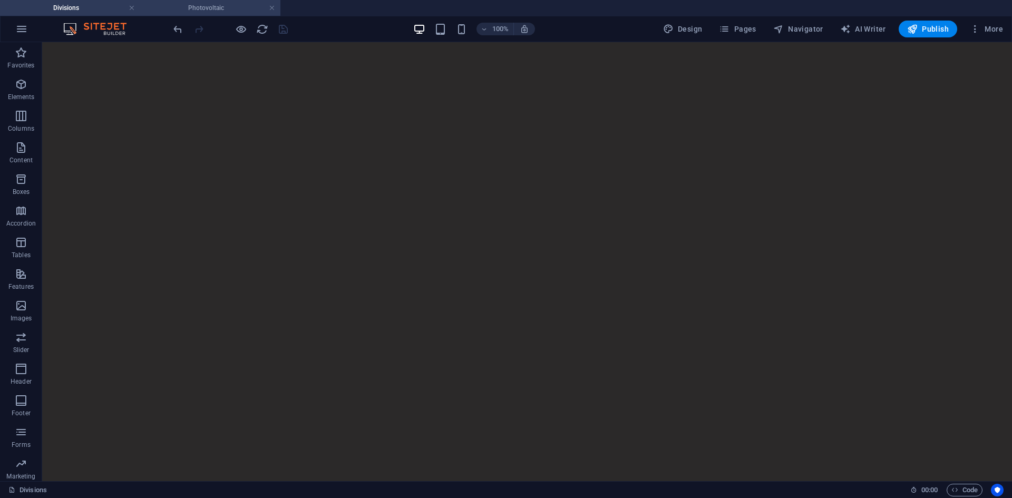
click at [211, 6] on h4 "Photovoltaic" at bounding box center [210, 8] width 140 height 12
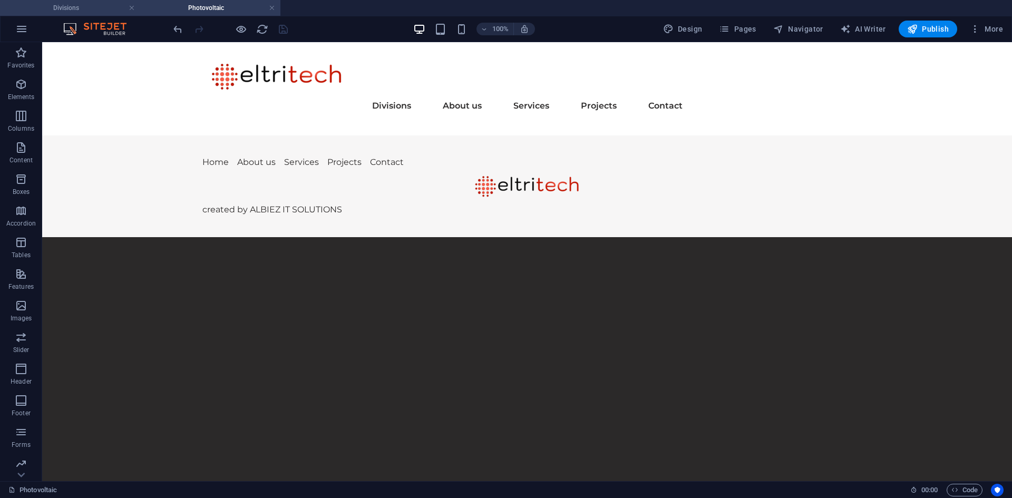
click at [75, 9] on h4 "Divisions" at bounding box center [70, 8] width 140 height 12
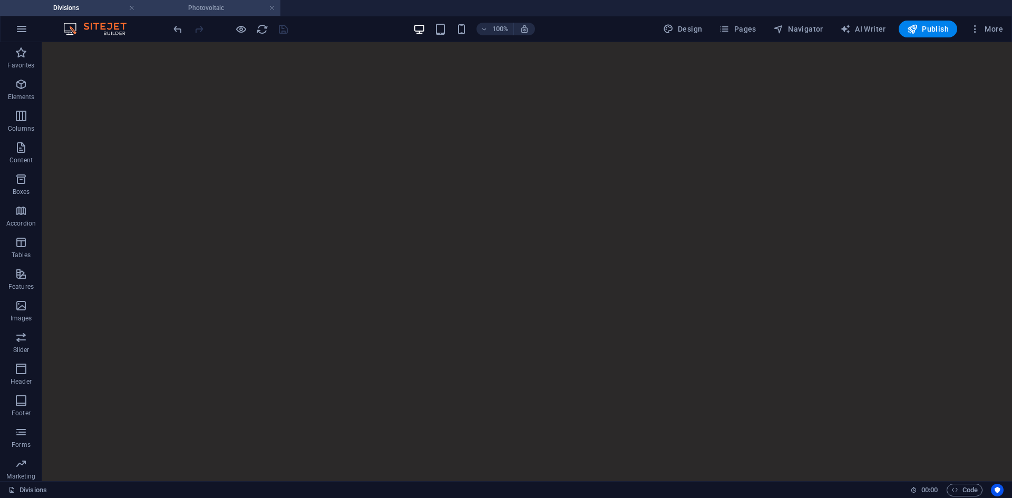
click at [191, 6] on h4 "Photovoltaic" at bounding box center [210, 8] width 140 height 12
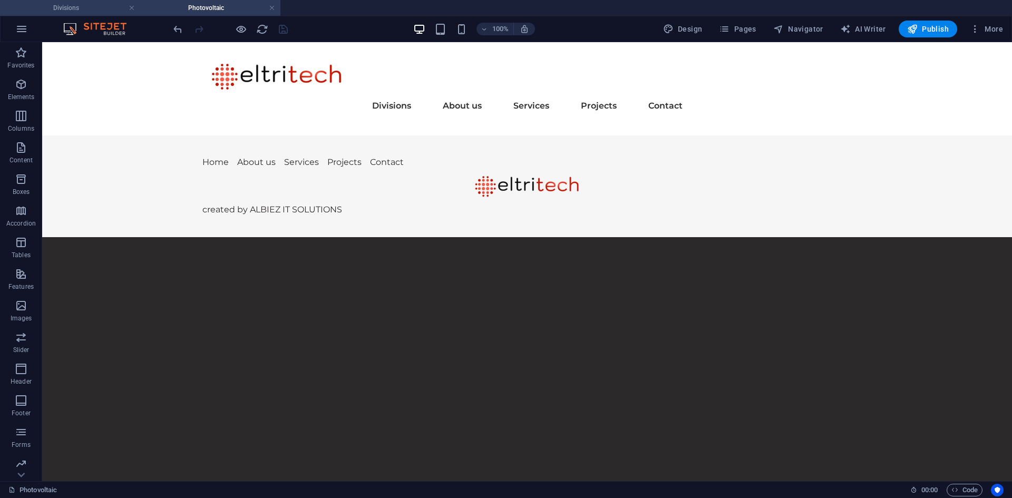
click at [60, 4] on h4 "Divisions" at bounding box center [70, 8] width 140 height 12
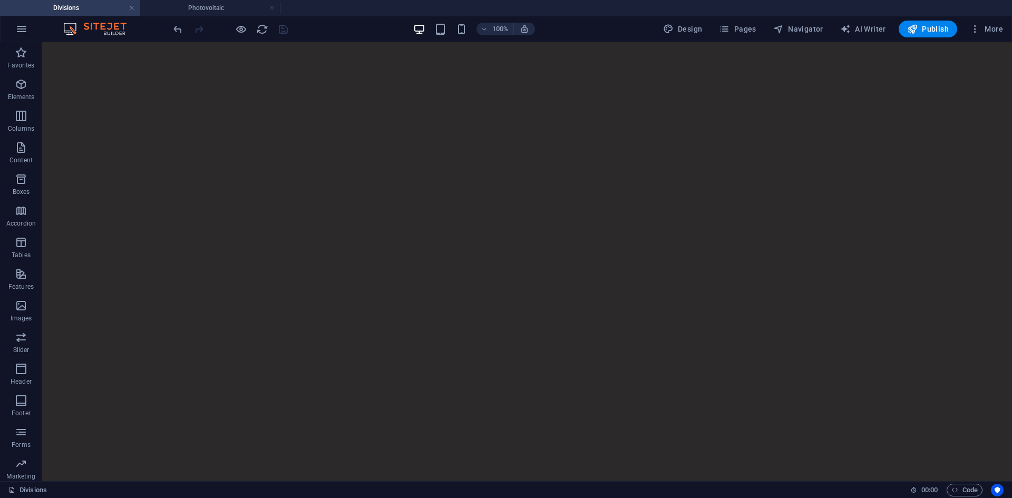
click at [199, 5] on h4 "Photovoltaic" at bounding box center [210, 8] width 140 height 12
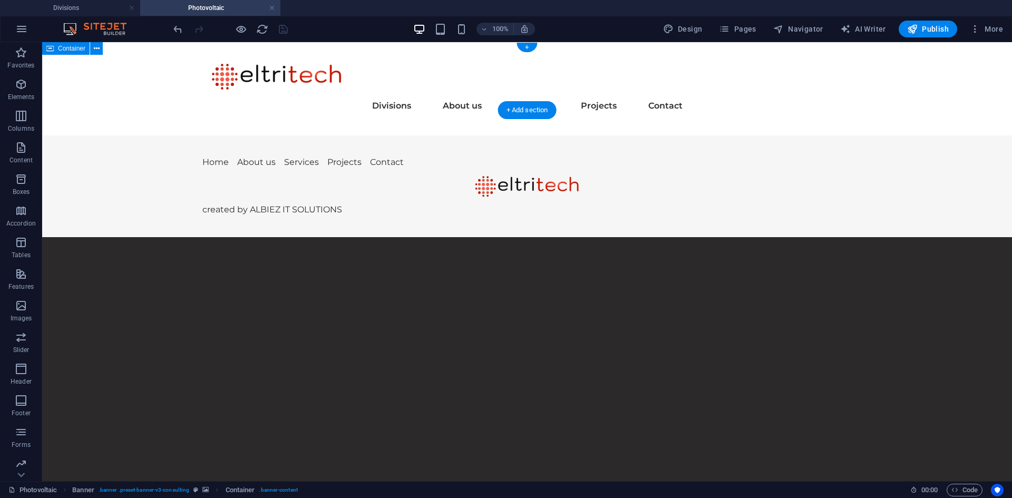
click at [133, 60] on div "Divisions Photovoltaic Storage Maintenance Cluster About us Services Planning a…" at bounding box center [527, 88] width 970 height 93
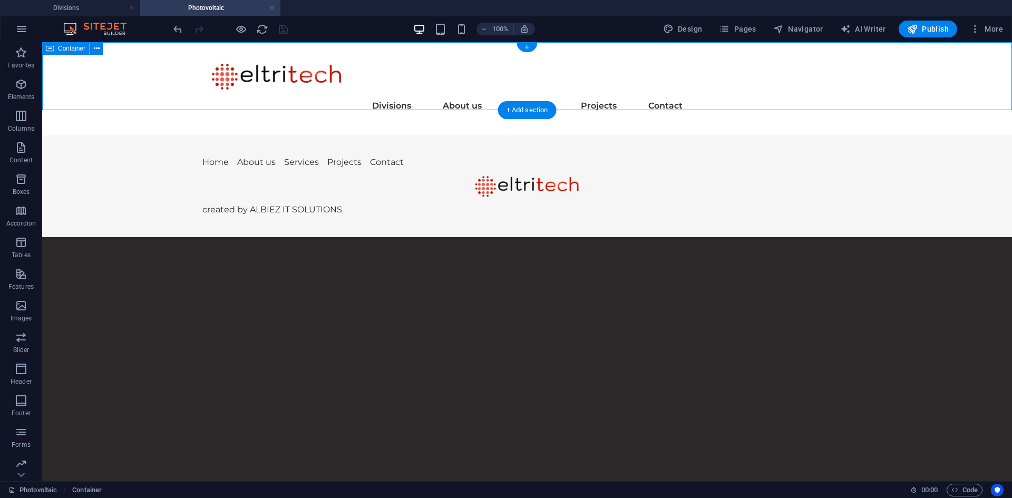
click at [133, 60] on div "Divisions Photovoltaic Storage Maintenance Cluster About us Services Planning a…" at bounding box center [527, 88] width 970 height 93
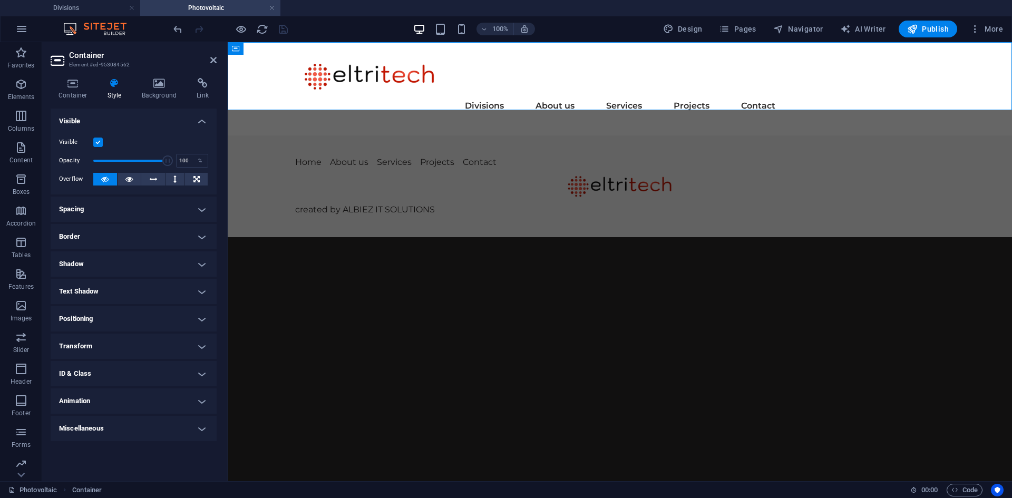
click at [139, 209] on h4 "Spacing" at bounding box center [134, 209] width 166 height 25
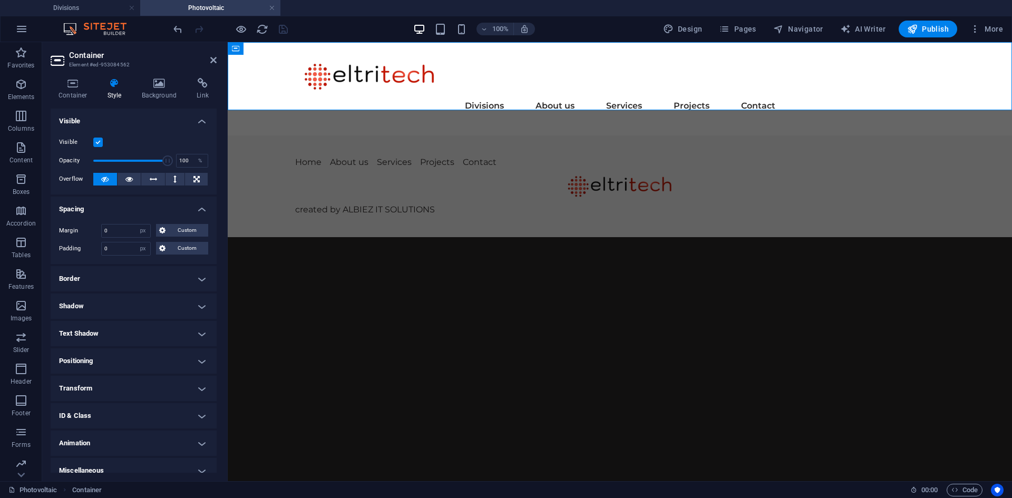
click at [139, 203] on h4 "Spacing" at bounding box center [134, 206] width 166 height 19
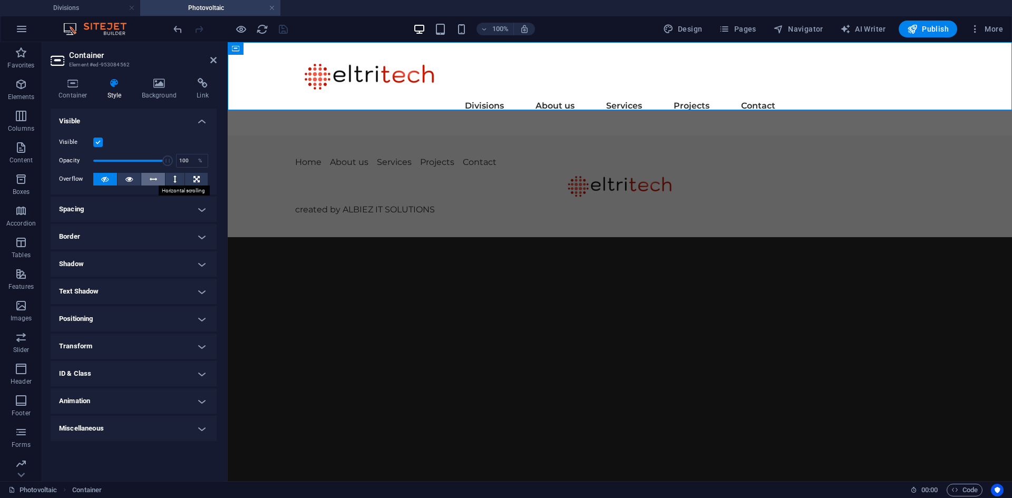
click at [152, 179] on icon at bounding box center [153, 179] width 7 height 13
click at [129, 178] on icon at bounding box center [128, 179] width 7 height 13
click at [107, 176] on icon at bounding box center [104, 179] width 7 height 13
click at [281, 27] on icon "save" at bounding box center [283, 29] width 12 height 12
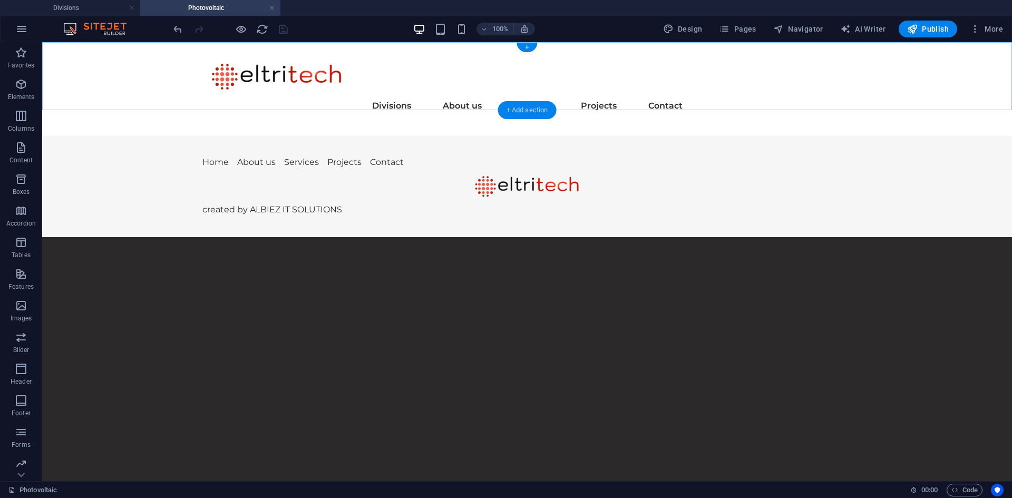
click at [527, 110] on div "+ Add section" at bounding box center [527, 110] width 59 height 18
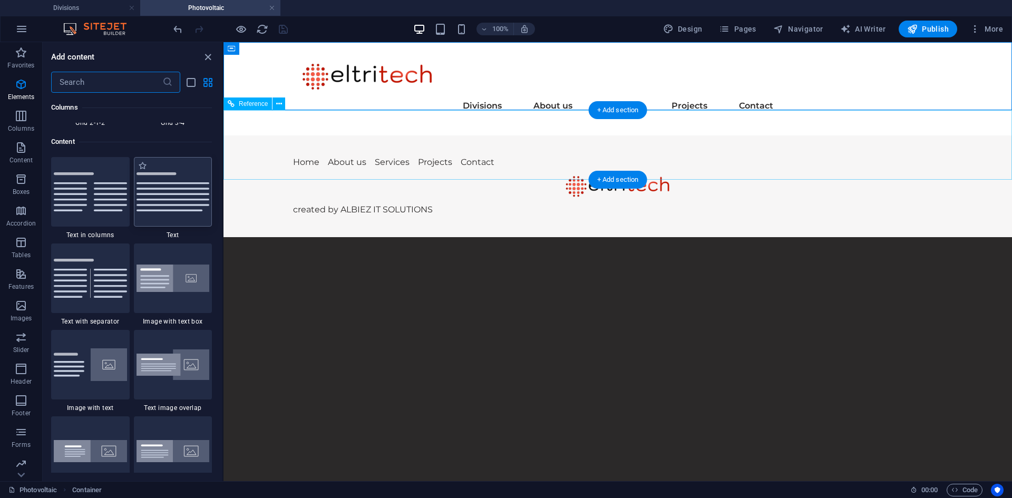
scroll to position [1844, 0]
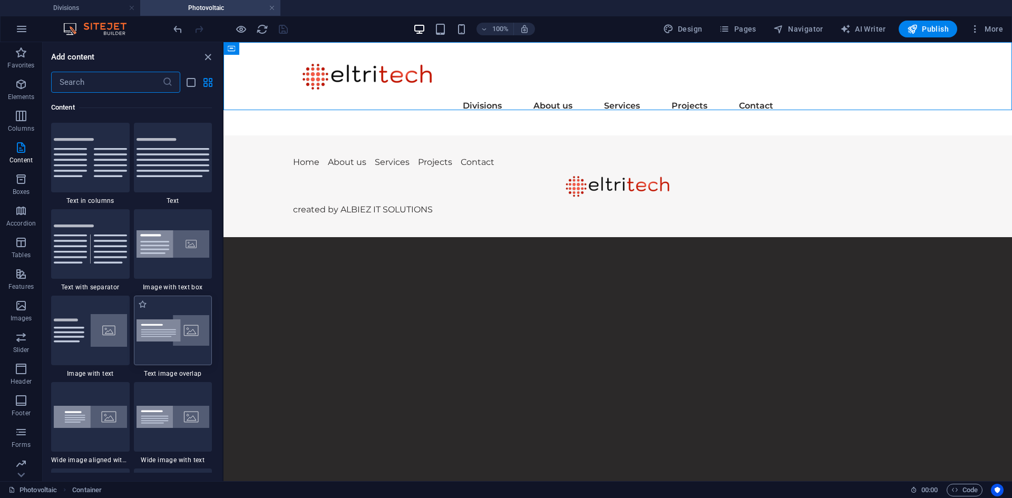
click at [192, 334] on img at bounding box center [173, 330] width 73 height 31
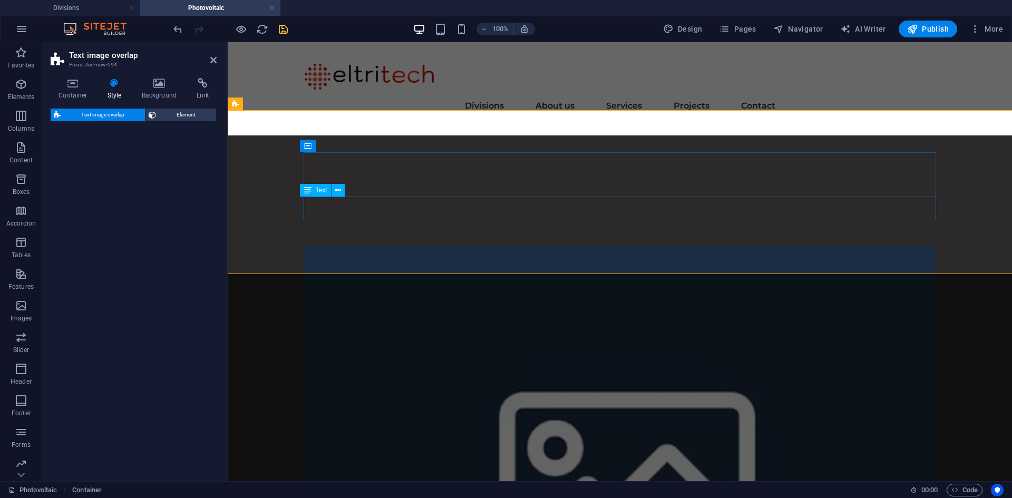
select select "rem"
select select "px"
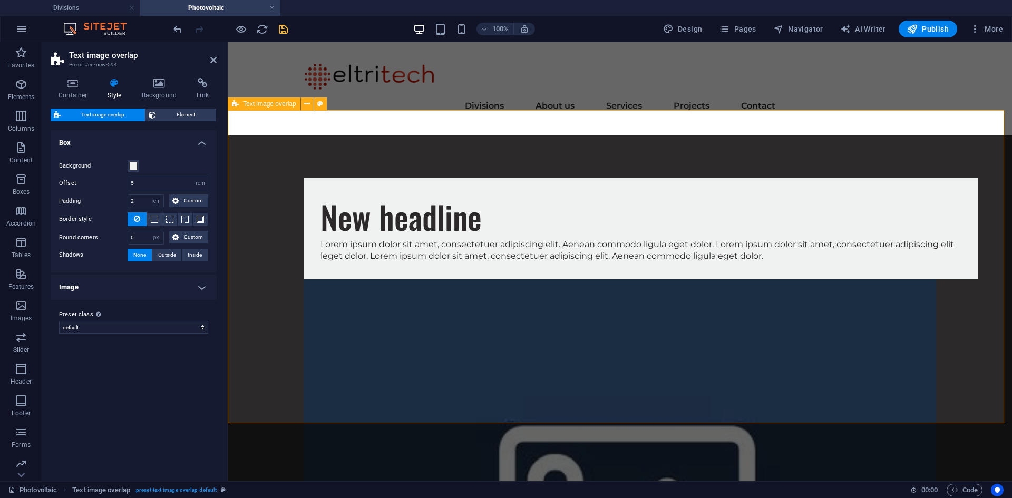
click at [477, 369] on div "New headline Lorem ipsum dolor sit amet, consectetuer adipiscing elit. Aenean c…" at bounding box center [620, 457] width 784 height 644
click at [286, 30] on icon "save" at bounding box center [283, 29] width 12 height 12
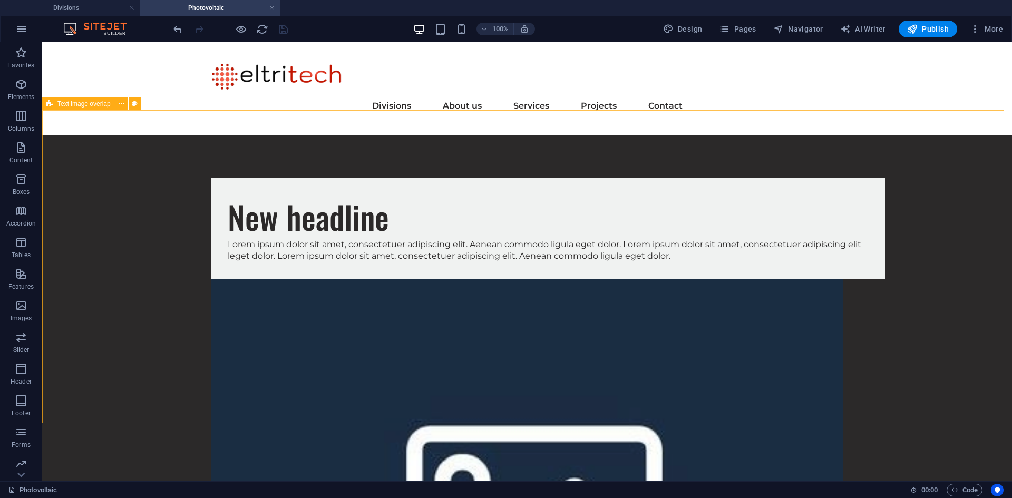
click at [93, 104] on span "Text image overlap" at bounding box center [83, 104] width 53 height 6
click at [132, 103] on icon at bounding box center [135, 104] width 6 height 11
select select "rem"
select select "px"
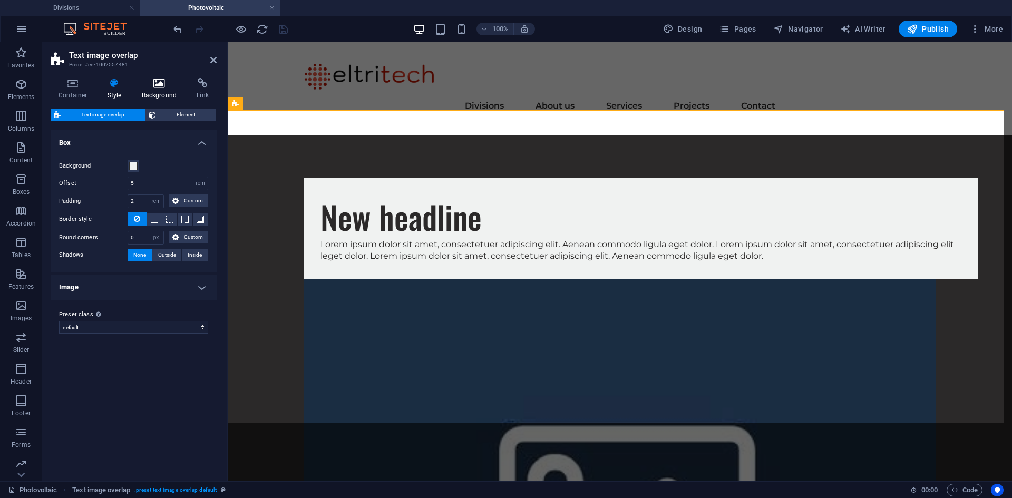
click at [150, 89] on h4 "Background" at bounding box center [161, 89] width 55 height 22
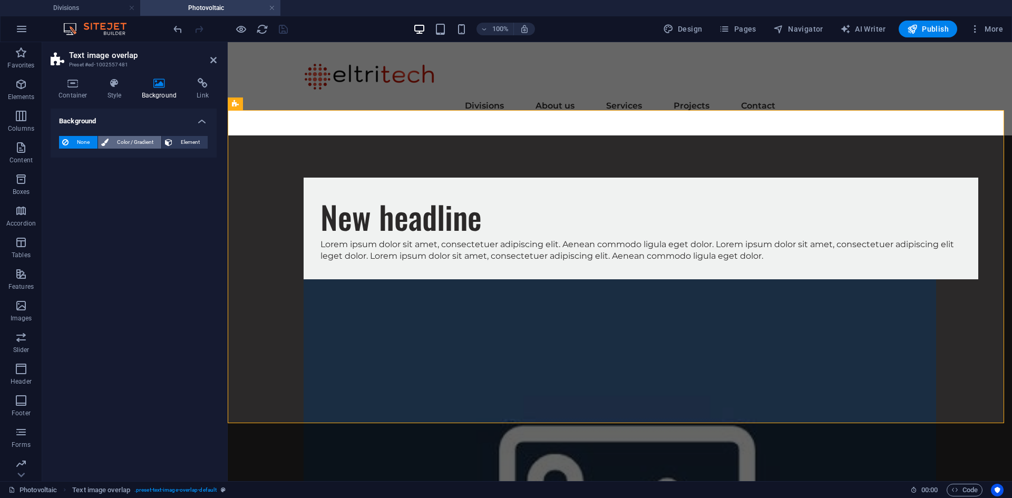
click at [133, 138] on span "Color / Gradient" at bounding box center [135, 142] width 46 height 13
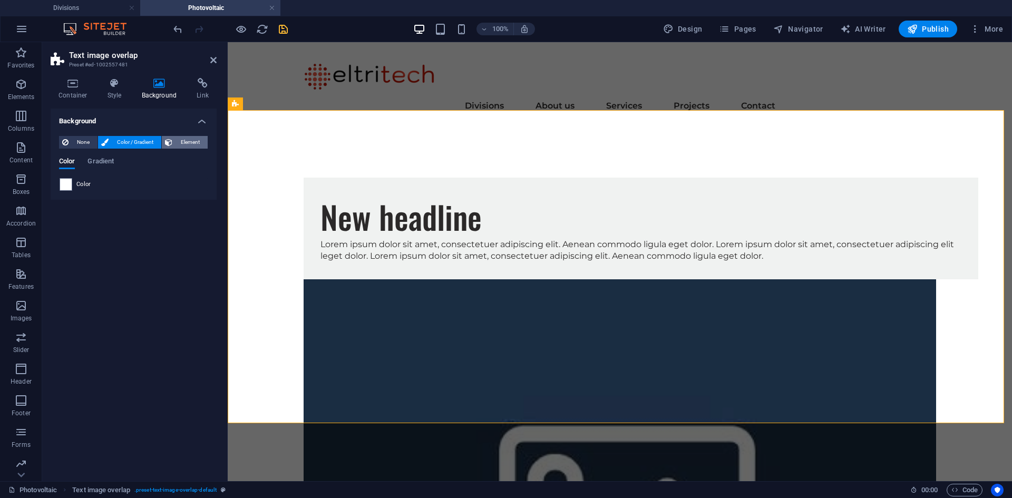
click at [201, 138] on span "Element" at bounding box center [190, 142] width 29 height 13
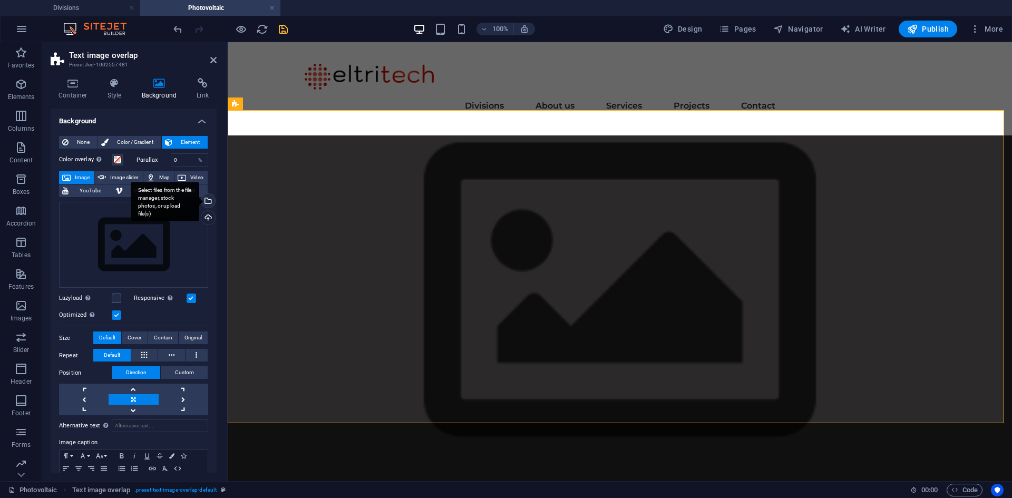
click at [208, 199] on div "Select files from the file manager, stock photos, or upload file(s)" at bounding box center [207, 202] width 16 height 16
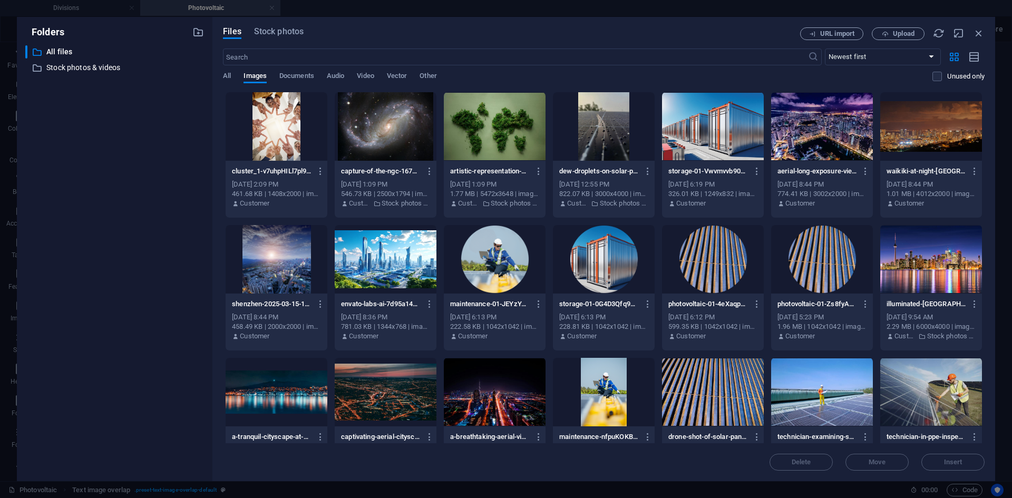
click at [367, 258] on div at bounding box center [386, 259] width 102 height 69
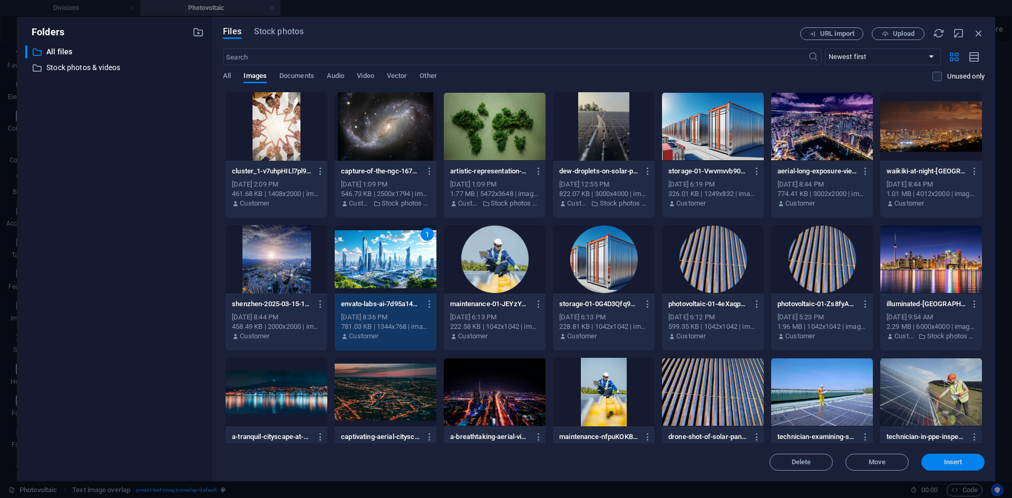
click at [956, 455] on button "Insert" at bounding box center [952, 462] width 63 height 17
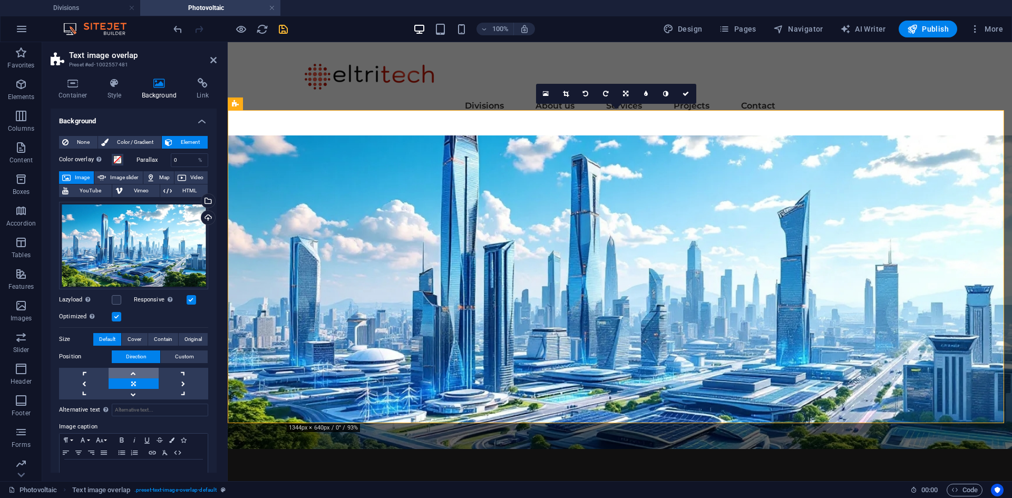
click at [138, 370] on link at bounding box center [134, 373] width 50 height 11
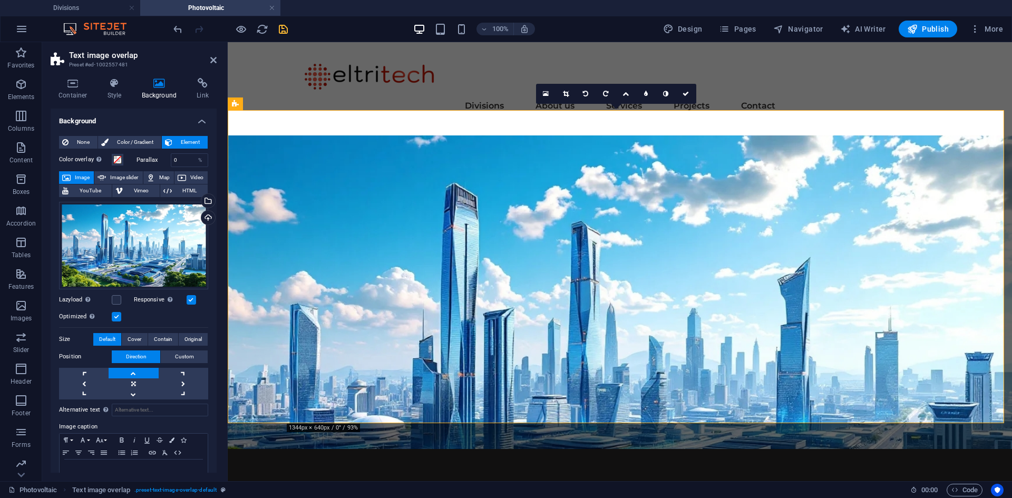
click at [286, 27] on icon "save" at bounding box center [283, 29] width 12 height 12
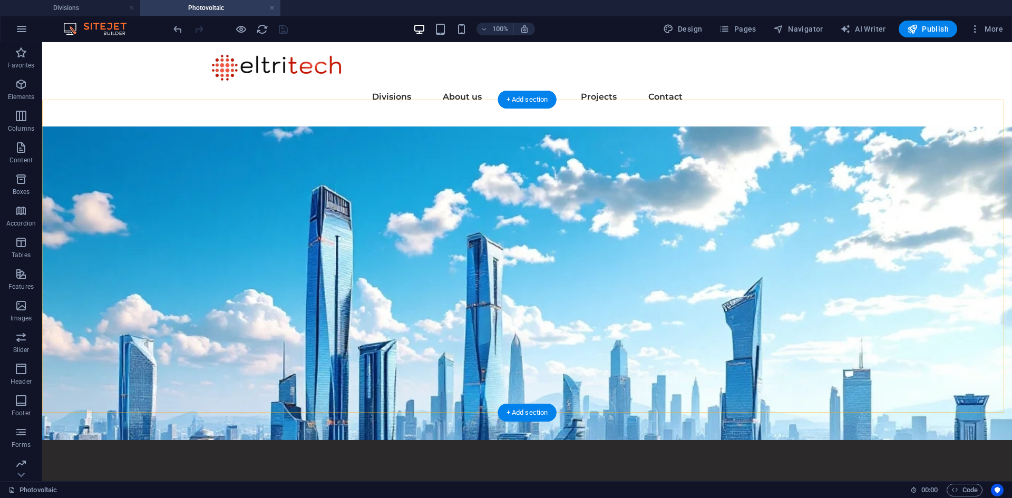
scroll to position [0, 0]
